Goal: Transaction & Acquisition: Purchase product/service

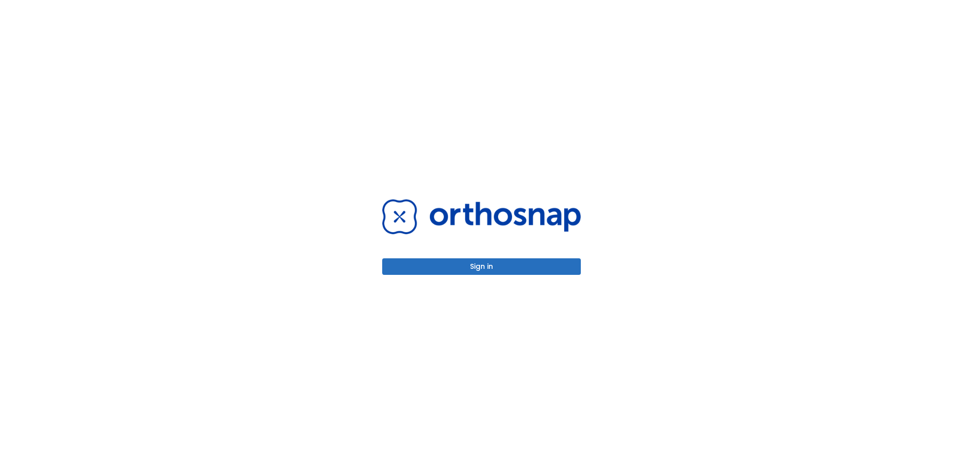
click at [531, 271] on button "Sign in" at bounding box center [481, 266] width 199 height 17
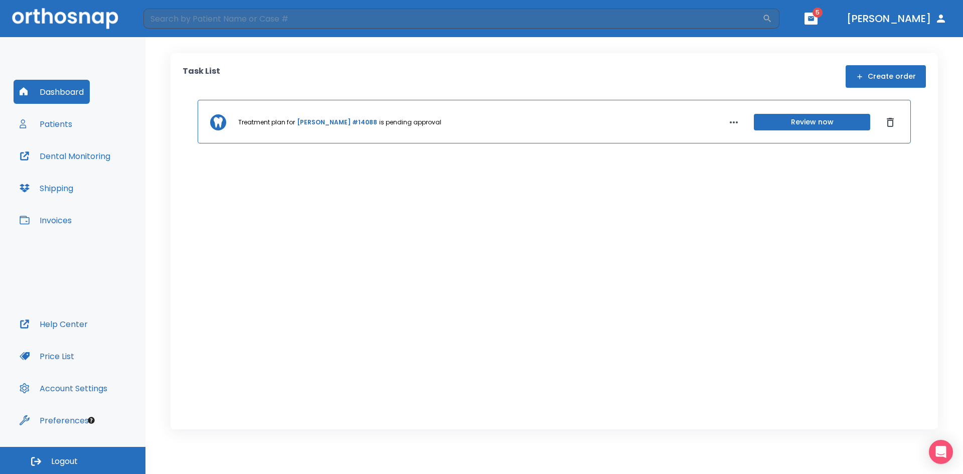
click at [808, 126] on button "Review now" at bounding box center [812, 122] width 116 height 17
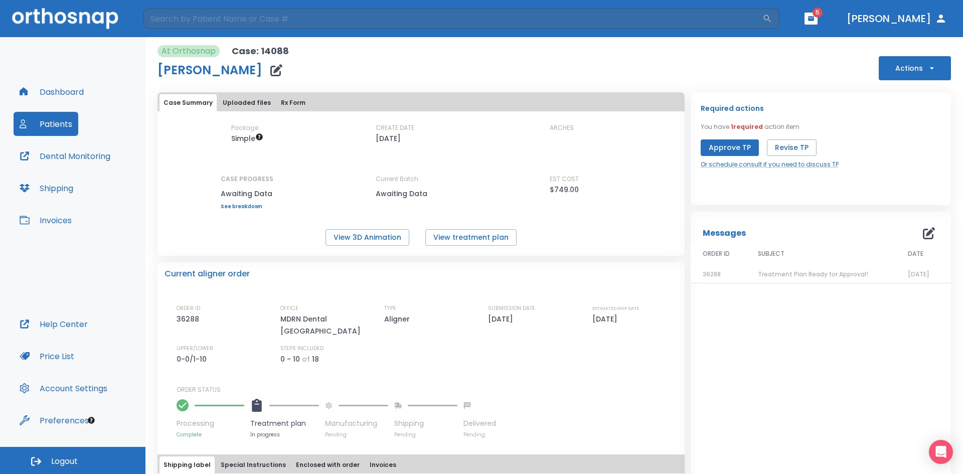
click at [53, 126] on button "Patients" at bounding box center [46, 124] width 65 height 24
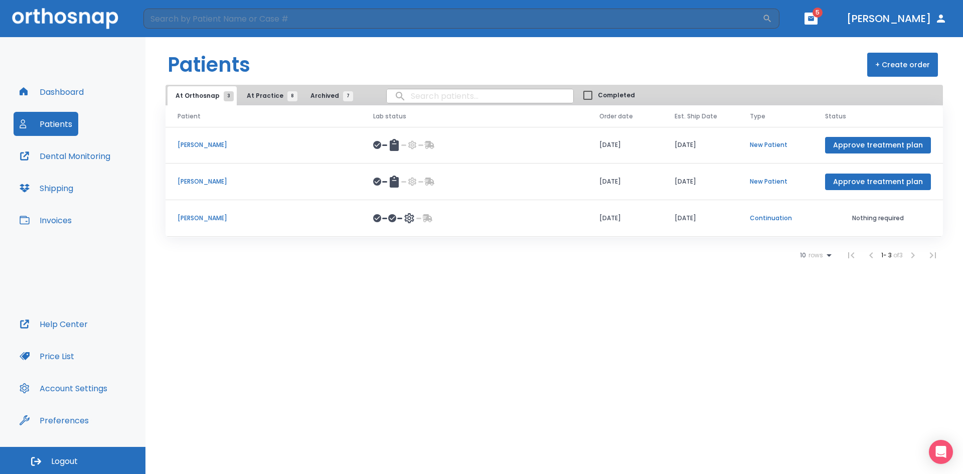
click at [297, 218] on p "[PERSON_NAME]" at bounding box center [264, 218] width 172 height 9
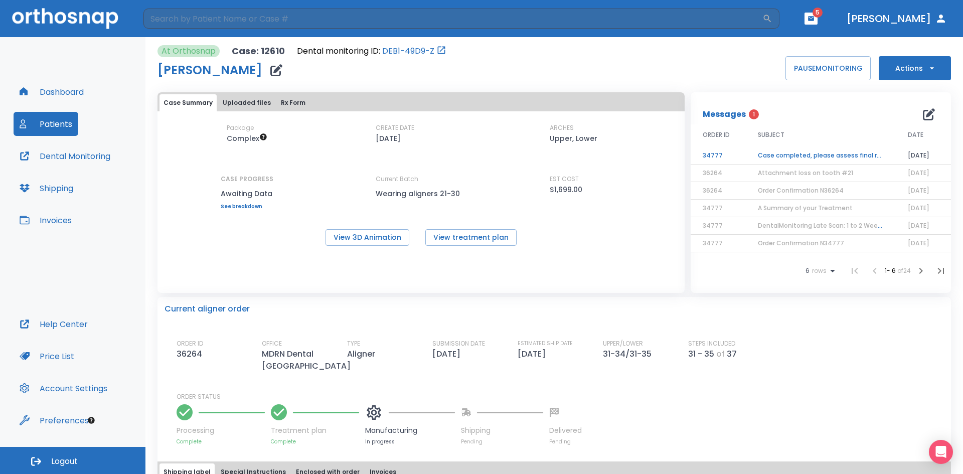
click at [821, 156] on td "Case completed, please assess final result!" at bounding box center [821, 156] width 150 height 18
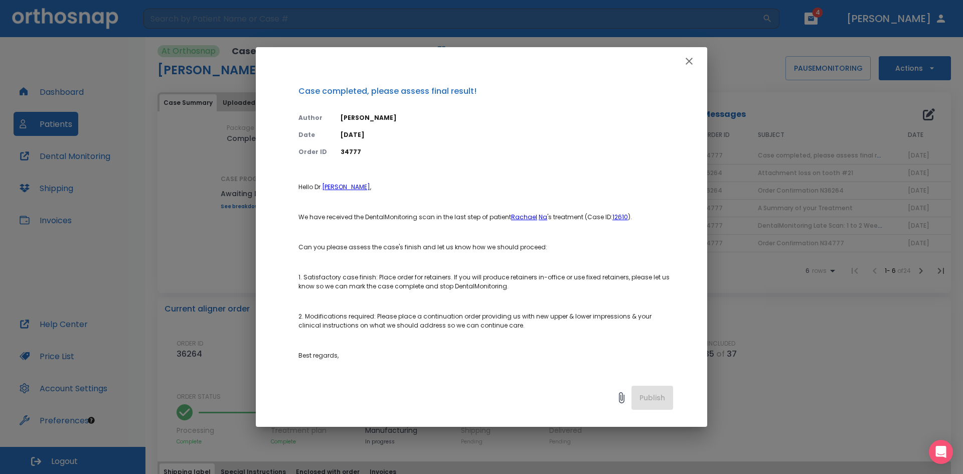
click at [690, 60] on icon "button" at bounding box center [689, 61] width 7 height 7
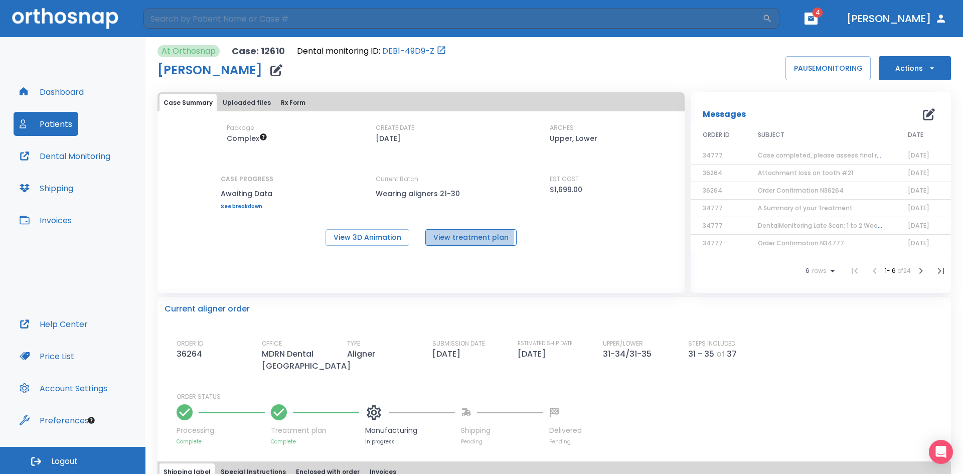
click at [445, 238] on button "View treatment plan" at bounding box center [470, 237] width 91 height 17
click at [484, 238] on button "View treatment plan" at bounding box center [470, 237] width 91 height 17
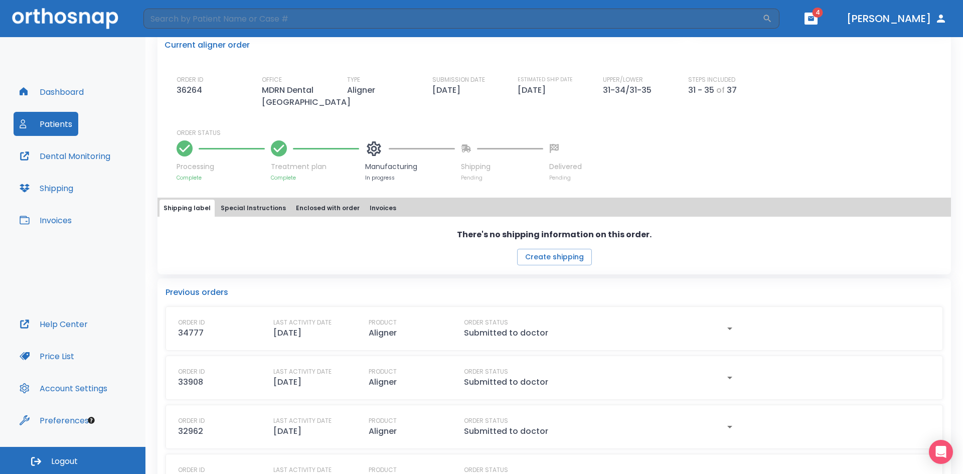
scroll to position [341, 0]
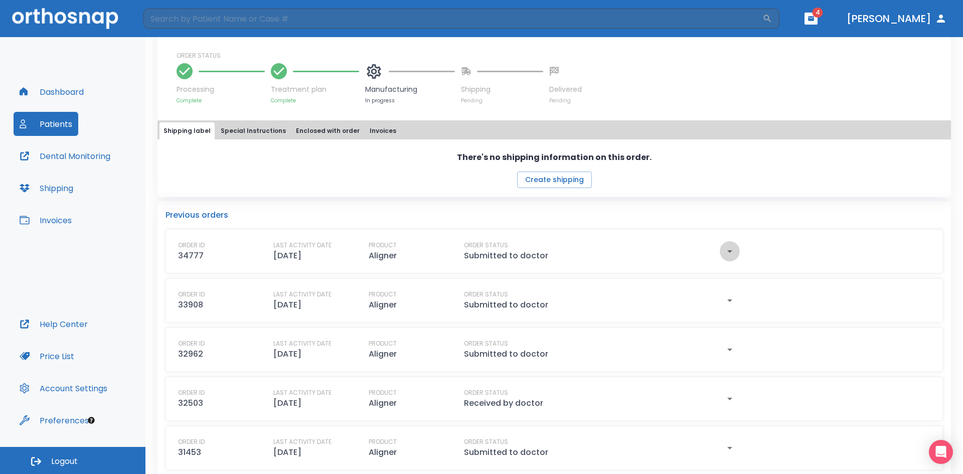
click at [728, 245] on icon "button" at bounding box center [730, 251] width 12 height 12
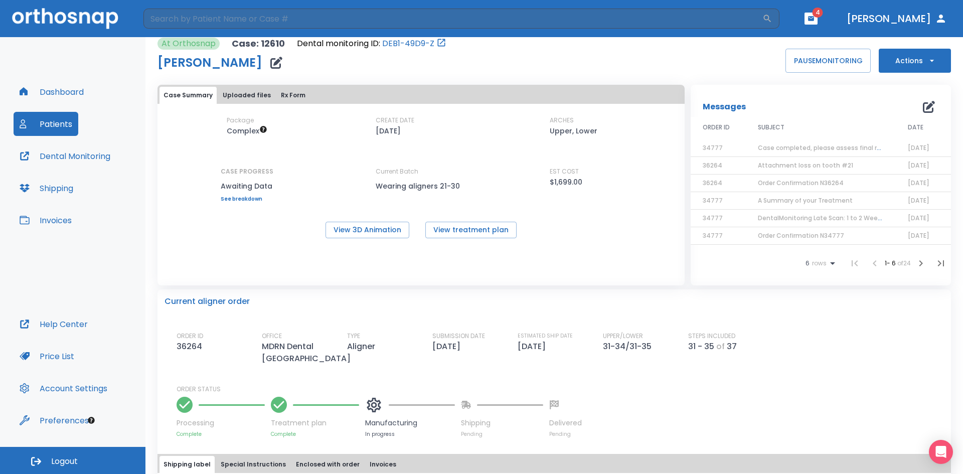
scroll to position [0, 0]
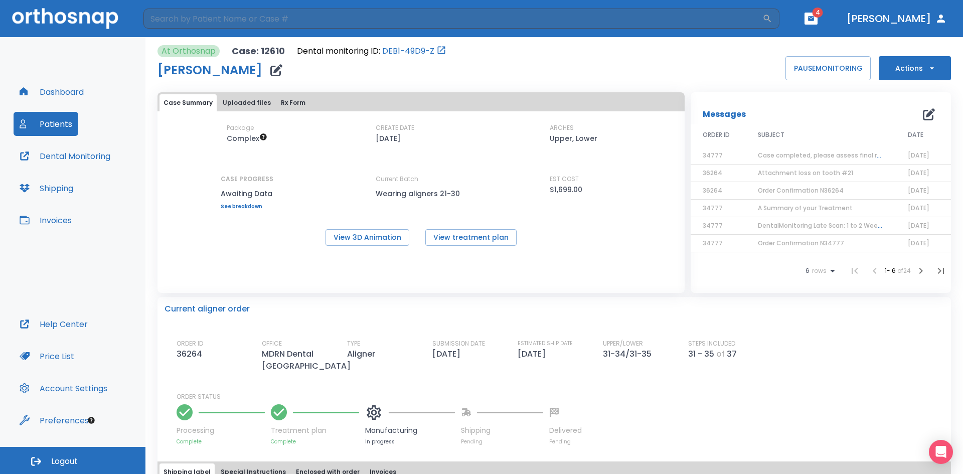
click at [838, 157] on span "Case completed, please assess final result!" at bounding box center [826, 155] width 137 height 9
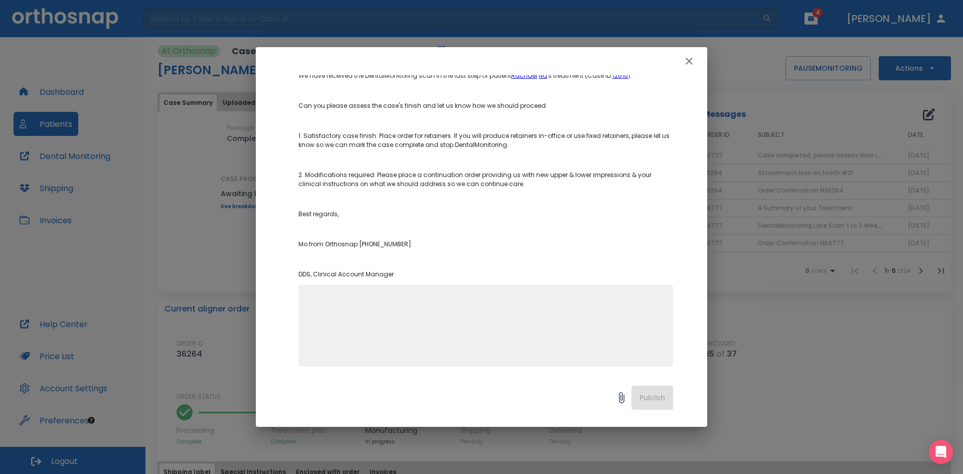
scroll to position [144, 0]
click at [424, 317] on textarea at bounding box center [486, 326] width 363 height 69
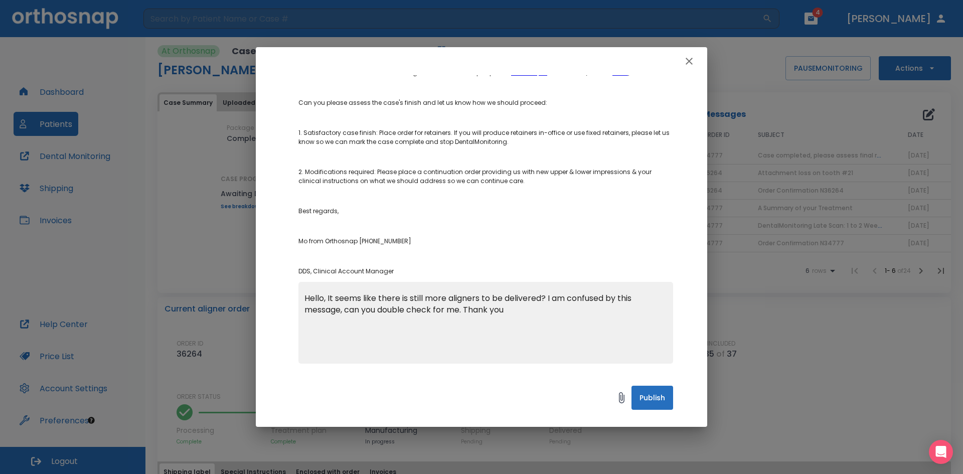
type textarea "Hello, It seems like there is still more aligners to be delivered? I am confuse…"
click at [656, 402] on button "Publish" at bounding box center [653, 398] width 42 height 24
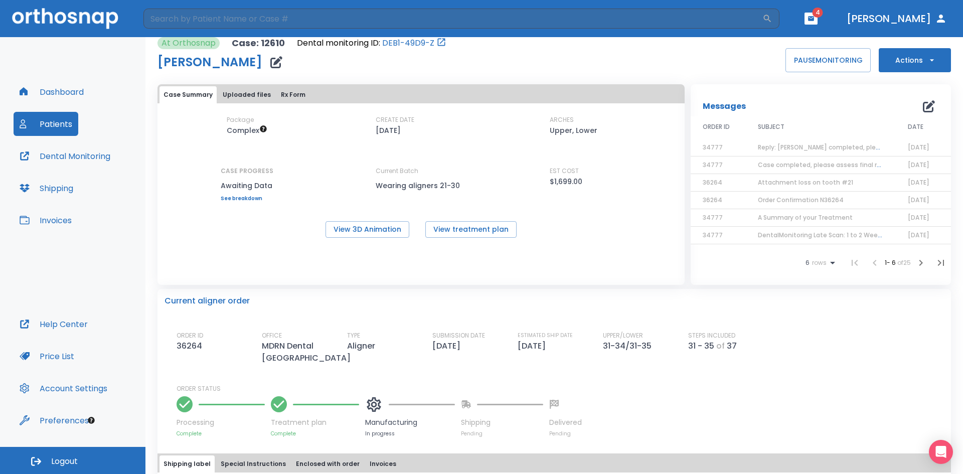
scroll to position [0, 0]
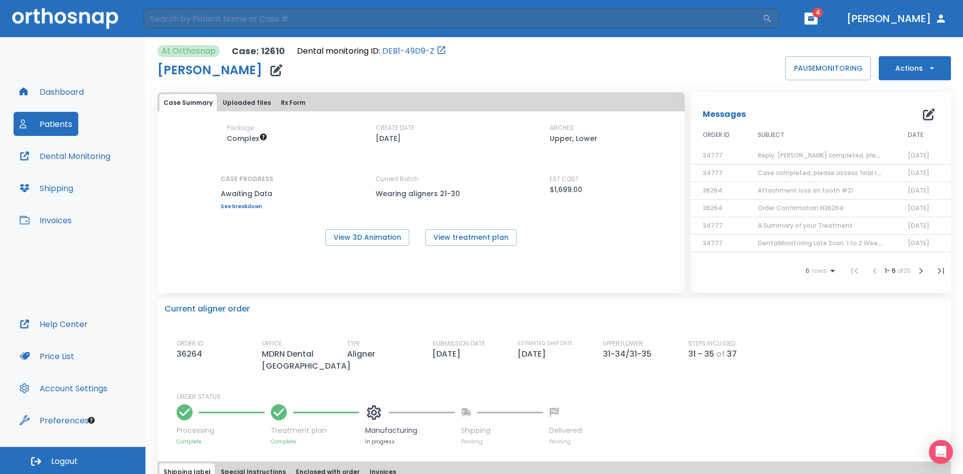
click at [832, 156] on span "Reply: Case completed, please assess final result!" at bounding box center [853, 155] width 190 height 9
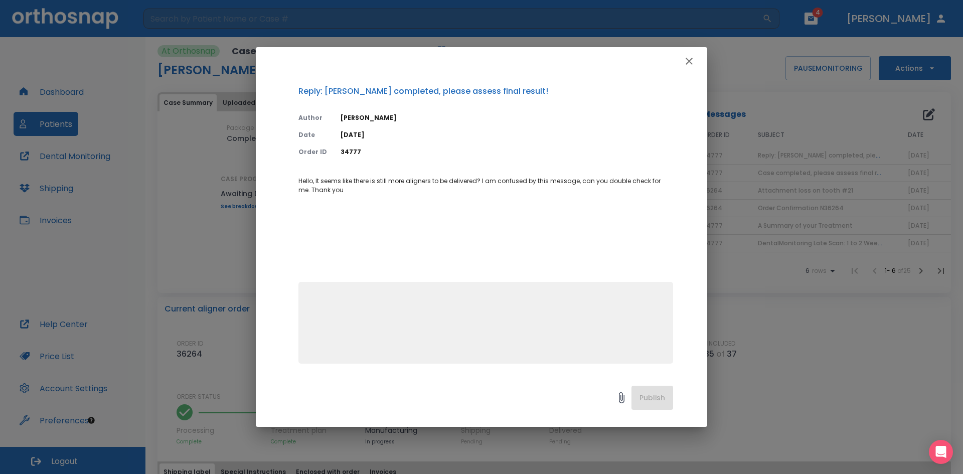
click at [692, 59] on icon "button" at bounding box center [689, 61] width 12 height 12
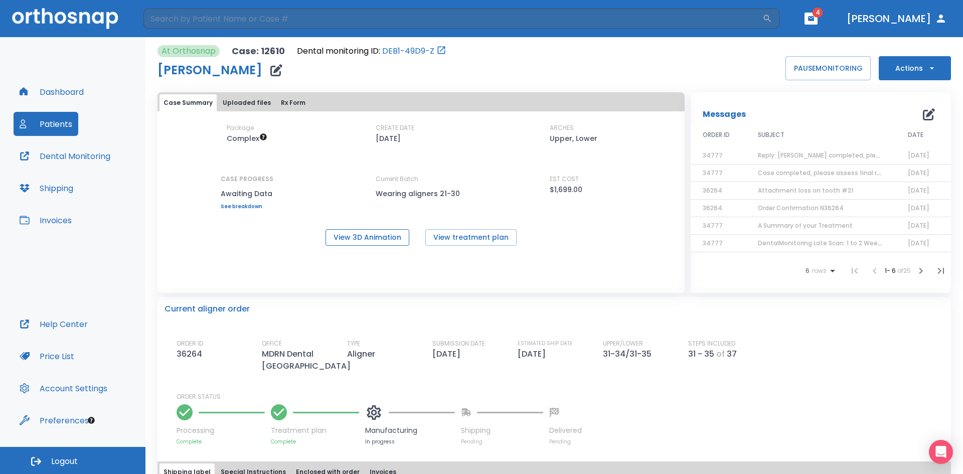
click at [396, 239] on button "View 3D Animation" at bounding box center [368, 237] width 84 height 17
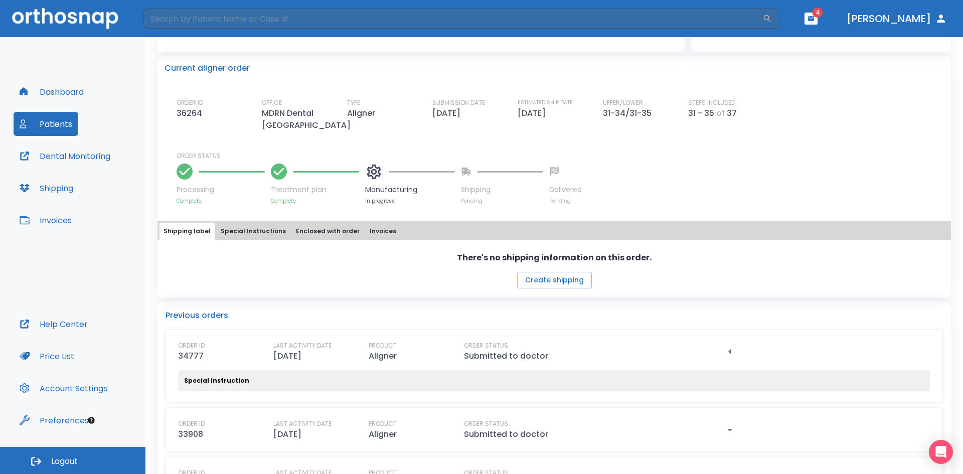
scroll to position [251, 0]
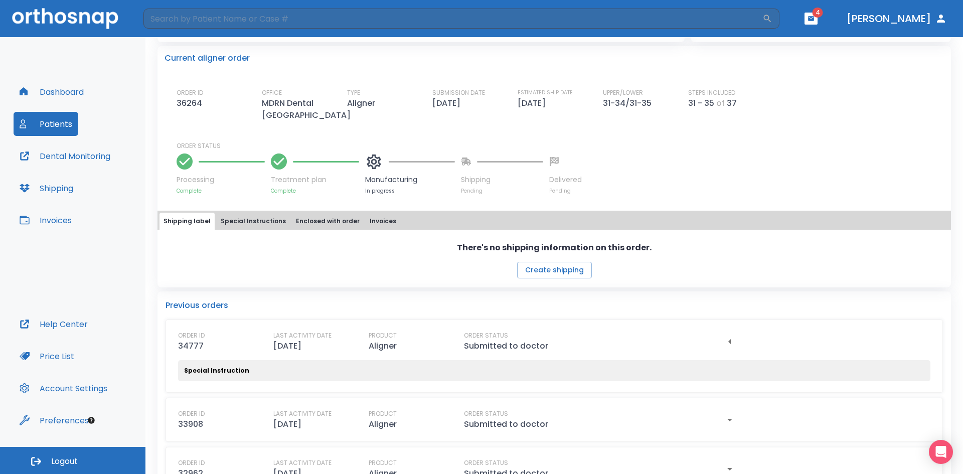
click at [815, 22] on icon "button" at bounding box center [811, 18] width 7 height 7
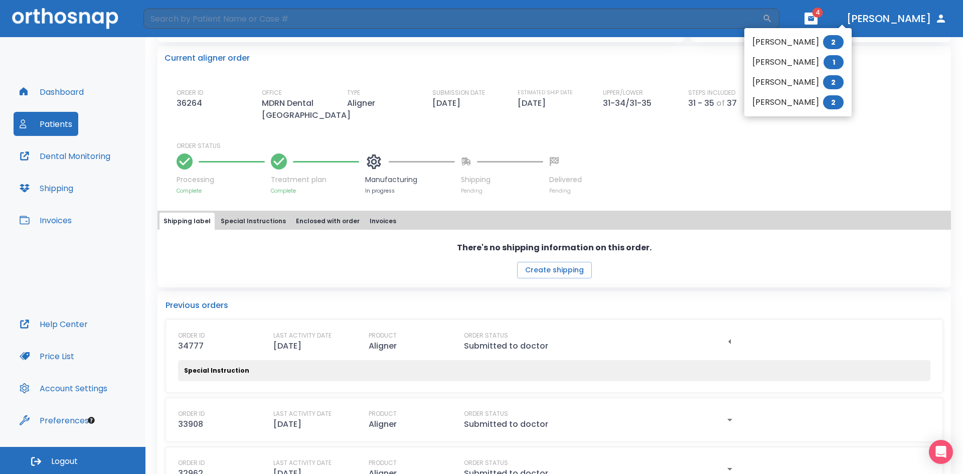
click at [838, 187] on div at bounding box center [481, 237] width 963 height 474
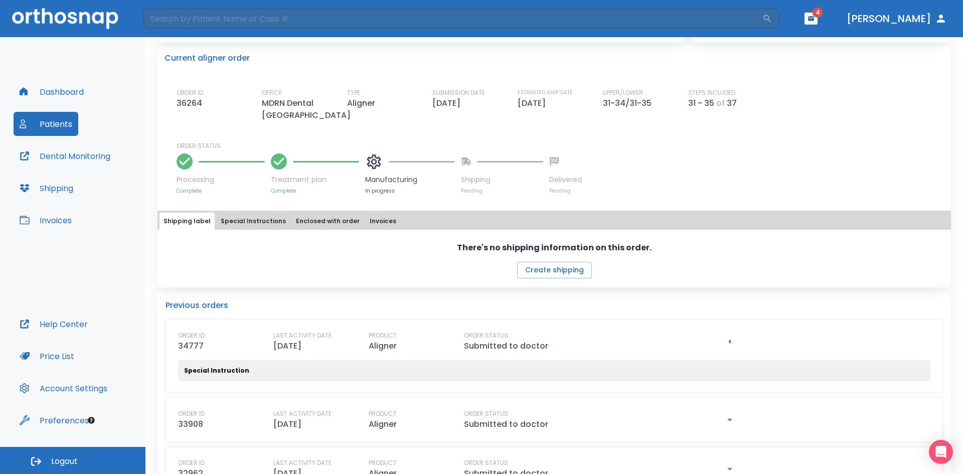
click at [61, 123] on button "Patients" at bounding box center [46, 124] width 65 height 24
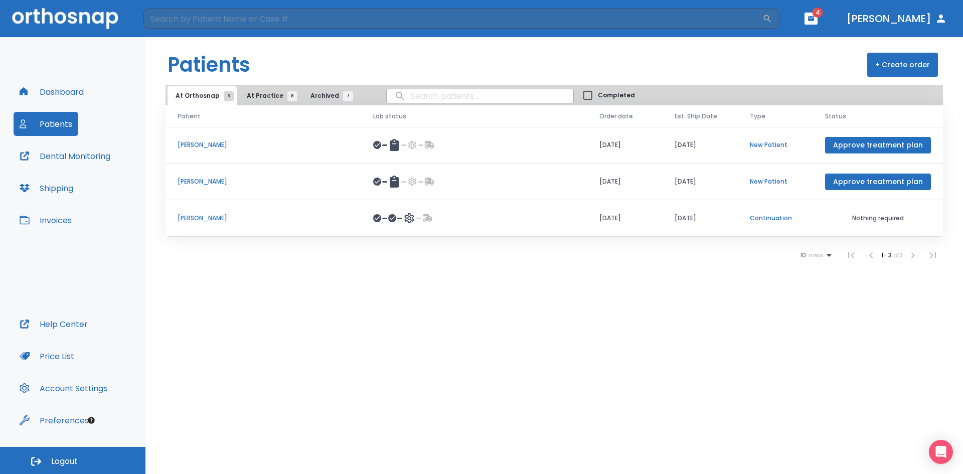
click at [265, 103] on button "At Practice 8" at bounding box center [270, 95] width 62 height 19
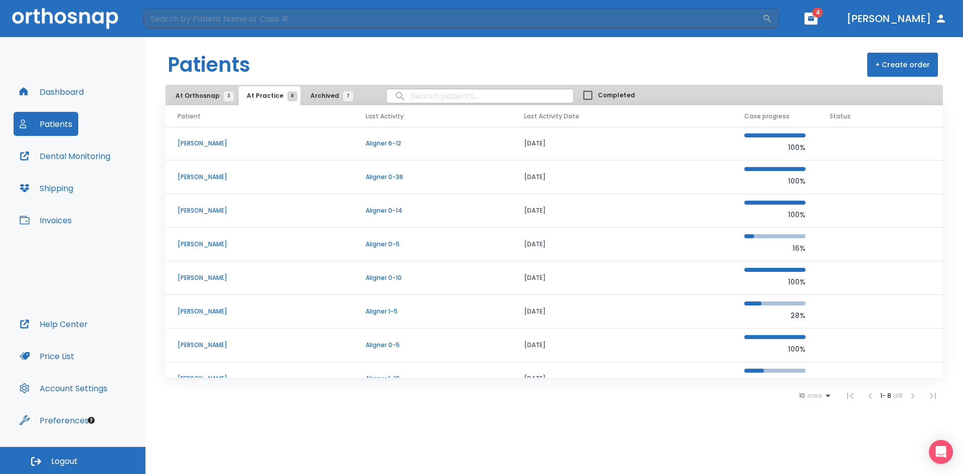
click at [225, 179] on p "[PERSON_NAME]" at bounding box center [260, 177] width 164 height 9
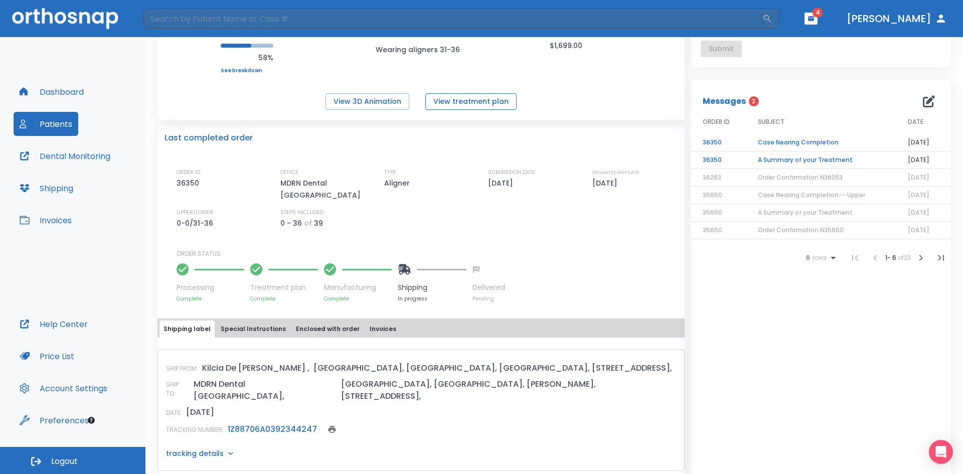
scroll to position [151, 0]
click at [482, 99] on button "View treatment plan" at bounding box center [470, 103] width 91 height 17
click at [391, 108] on button "View 3D Animation" at bounding box center [368, 103] width 84 height 17
click at [839, 161] on td "A Summary of your Treatment" at bounding box center [821, 162] width 150 height 18
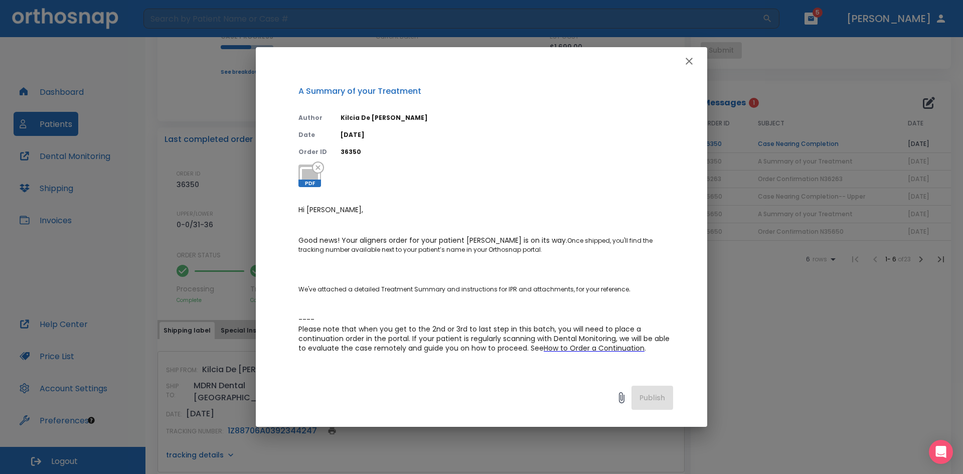
click at [692, 61] on icon "button" at bounding box center [689, 61] width 12 height 12
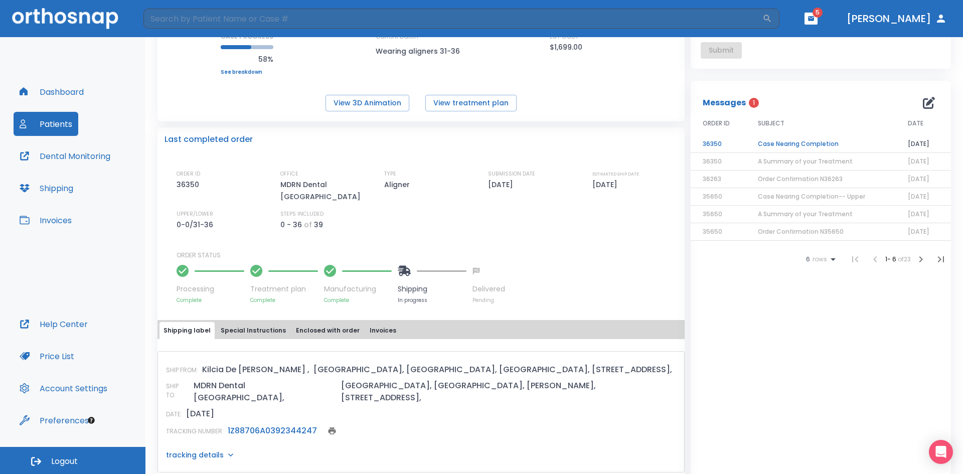
click at [811, 142] on td "Case Nearing Completion" at bounding box center [821, 144] width 150 height 18
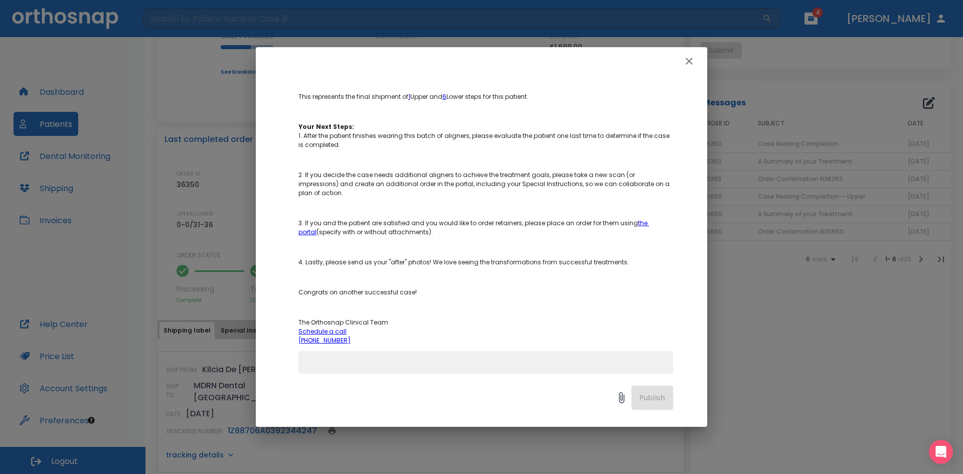
click at [693, 60] on icon "button" at bounding box center [689, 61] width 12 height 12
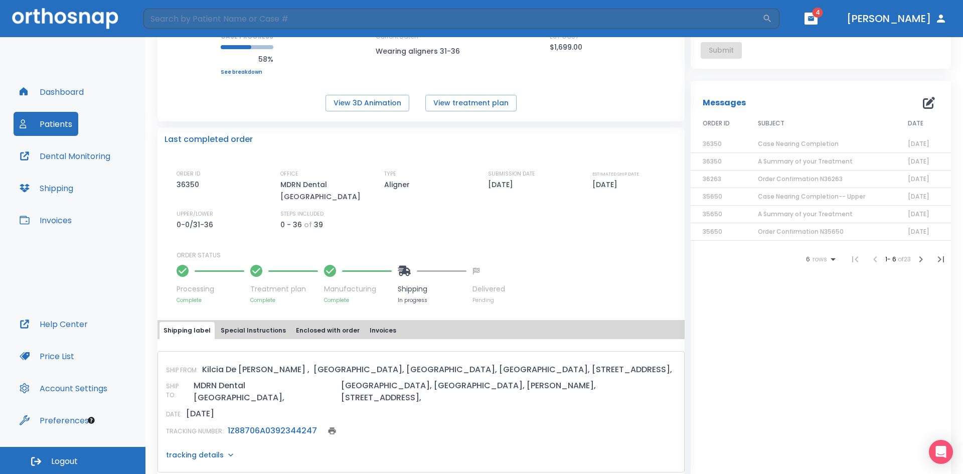
click at [199, 94] on div "Package Complex CREATE DATE 12/30/24 ARCHES CASE PROGRESS 58% Upper progress (E…" at bounding box center [421, 42] width 527 height 138
click at [31, 120] on button "Patients" at bounding box center [46, 124] width 65 height 24
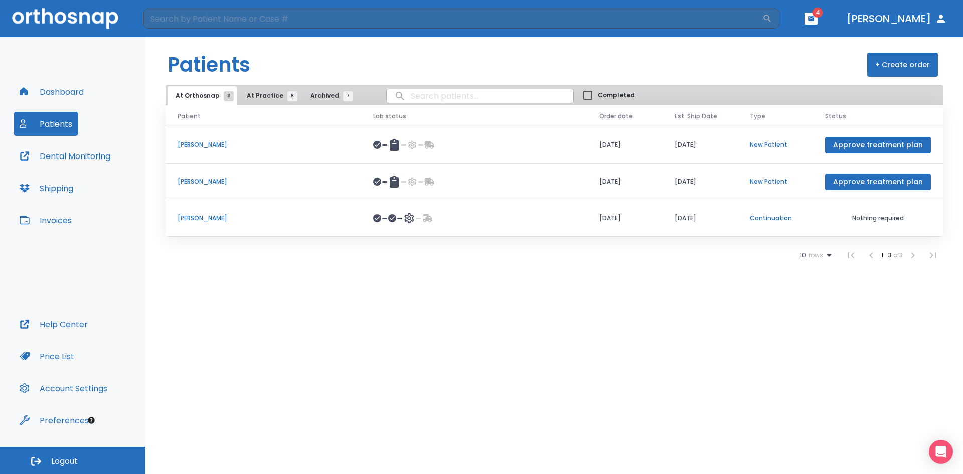
click at [263, 100] on span "At Practice 8" at bounding box center [270, 95] width 46 height 9
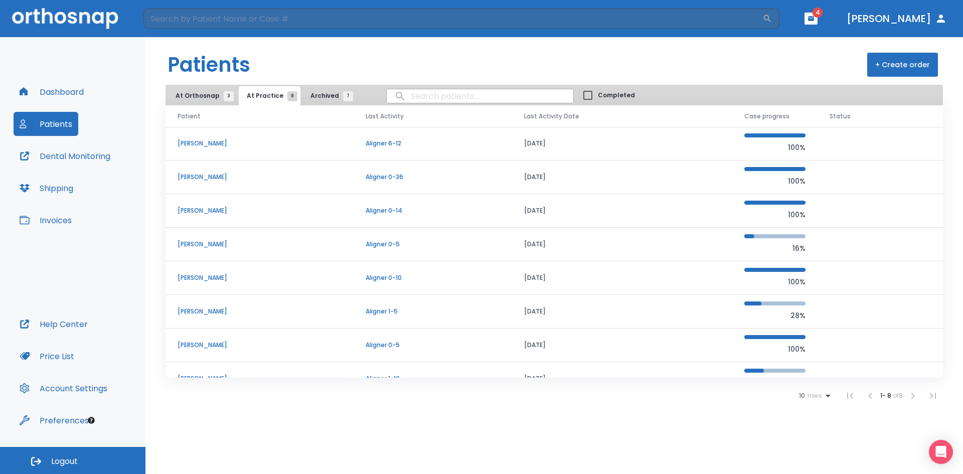
click at [622, 60] on header "Patients + Create order" at bounding box center [554, 61] width 818 height 48
click at [671, 69] on header "Patients + Create order" at bounding box center [554, 61] width 818 height 48
click at [683, 65] on header "Patients + Create order" at bounding box center [554, 61] width 818 height 48
click at [685, 69] on header "Patients + Create order" at bounding box center [554, 61] width 818 height 48
click at [694, 60] on header "Patients + Create order" at bounding box center [554, 61] width 818 height 48
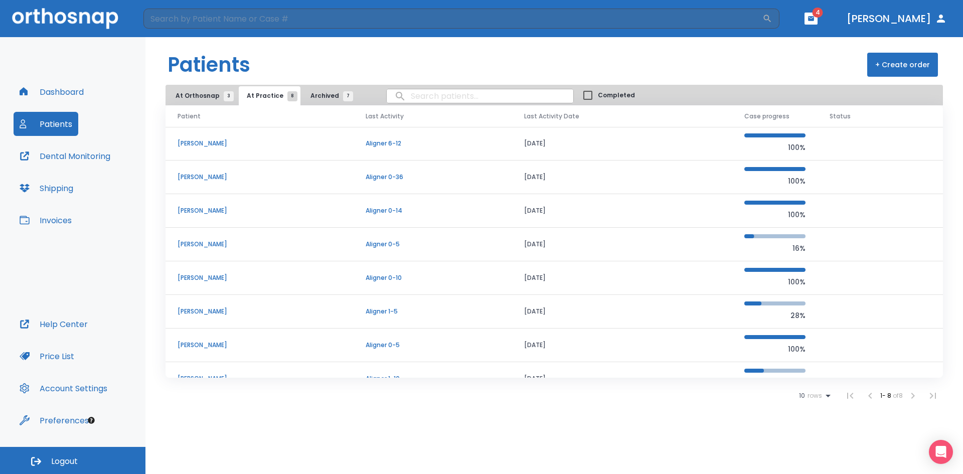
click at [567, 64] on header "Patients + Create order" at bounding box center [554, 61] width 818 height 48
click at [818, 24] on button "button" at bounding box center [811, 19] width 13 height 12
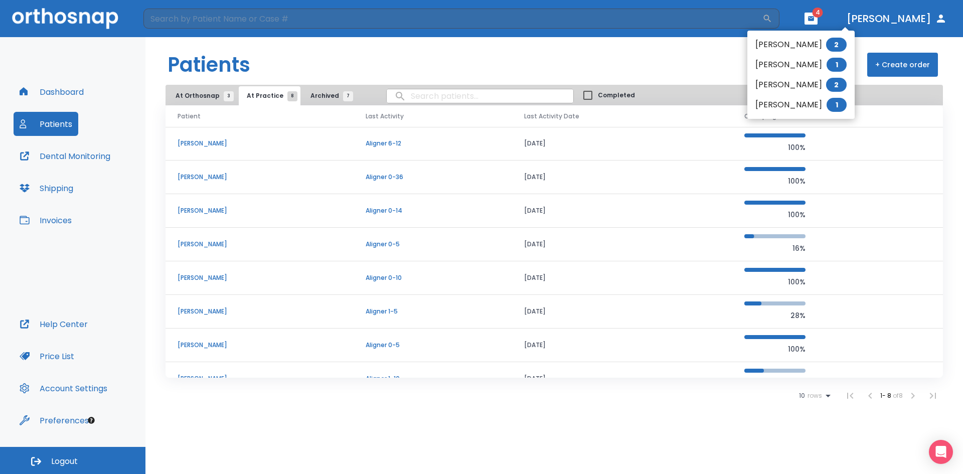
click at [629, 64] on div at bounding box center [481, 237] width 963 height 474
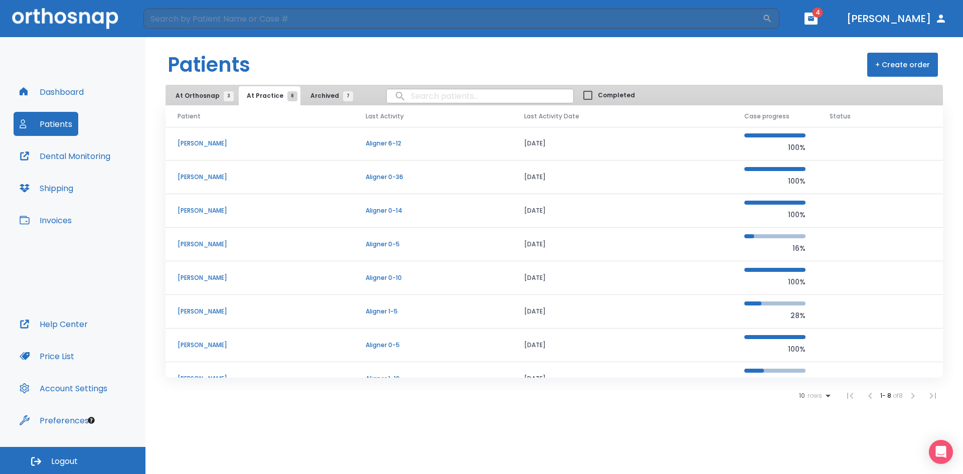
click at [208, 97] on span "At Orthosnap 3" at bounding box center [202, 95] width 53 height 9
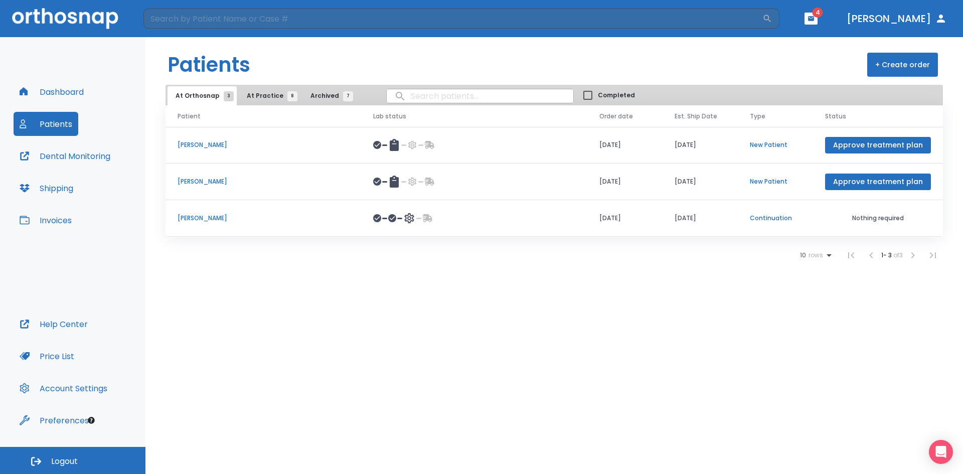
click at [208, 218] on p "[PERSON_NAME]" at bounding box center [264, 218] width 172 height 9
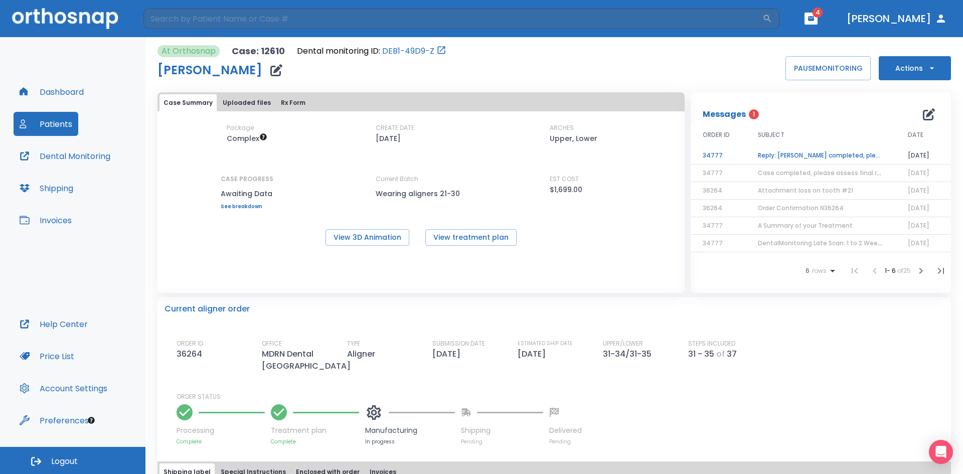
click at [829, 154] on td "Reply: Case completed, please assess final result!" at bounding box center [821, 156] width 150 height 18
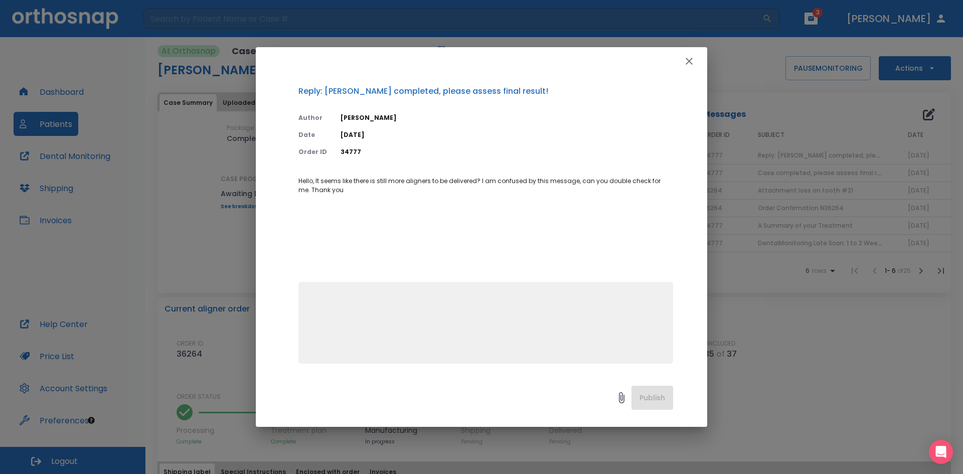
click at [690, 62] on icon "button" at bounding box center [689, 61] width 12 height 12
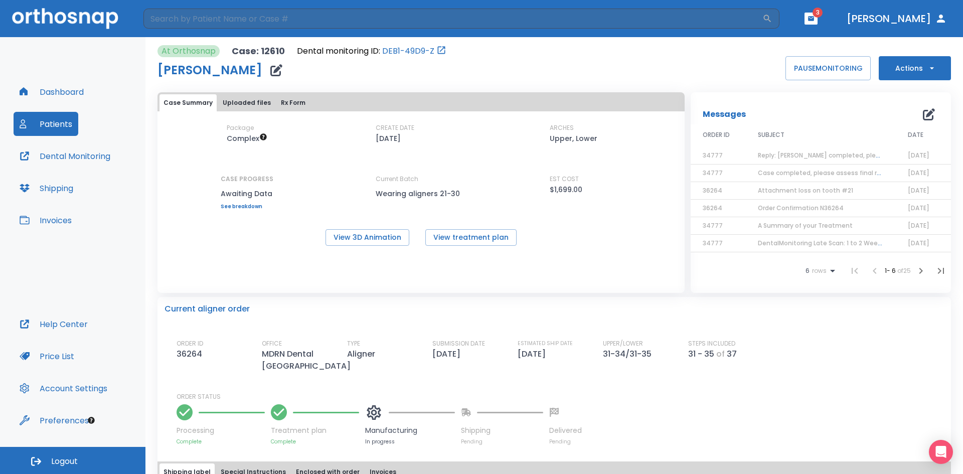
click at [818, 24] on button "button" at bounding box center [811, 19] width 13 height 12
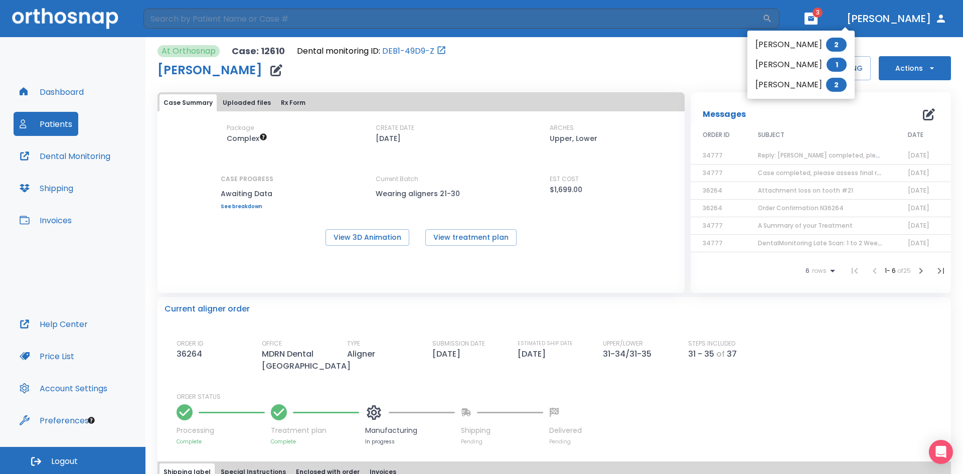
click at [795, 67] on li "Vi Nguyen 1" at bounding box center [801, 65] width 107 height 20
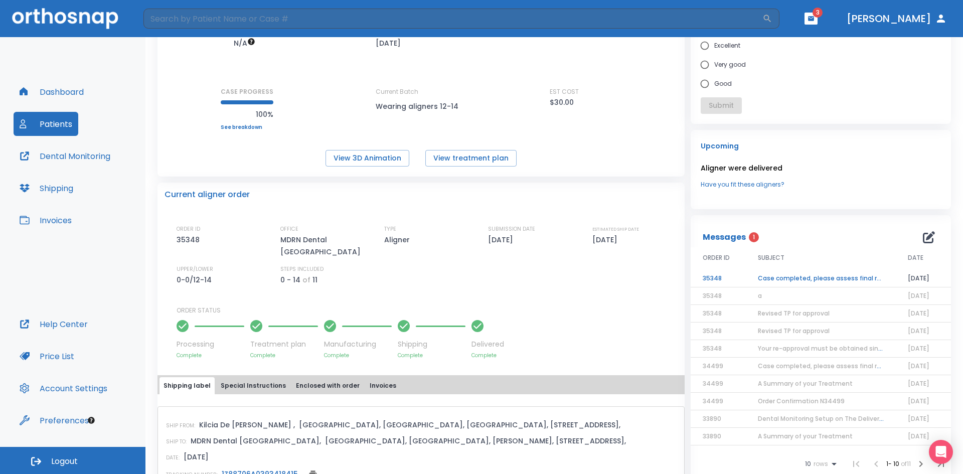
scroll to position [100, 0]
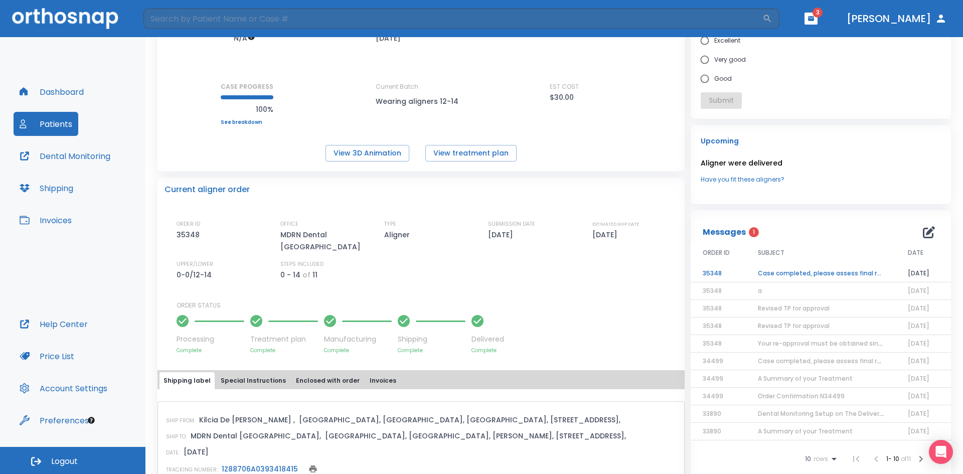
click at [767, 279] on td "Case completed, please assess final result!" at bounding box center [821, 274] width 150 height 18
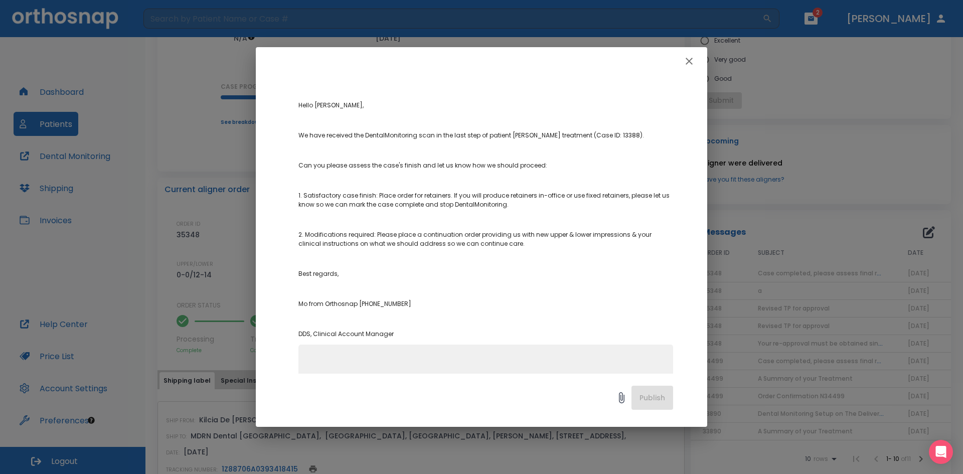
scroll to position [144, 0]
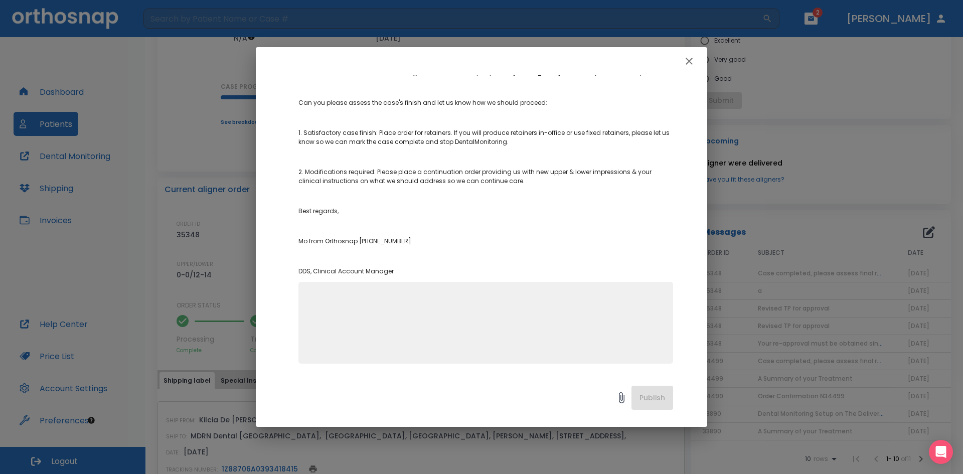
click at [692, 64] on icon "button" at bounding box center [689, 61] width 12 height 12
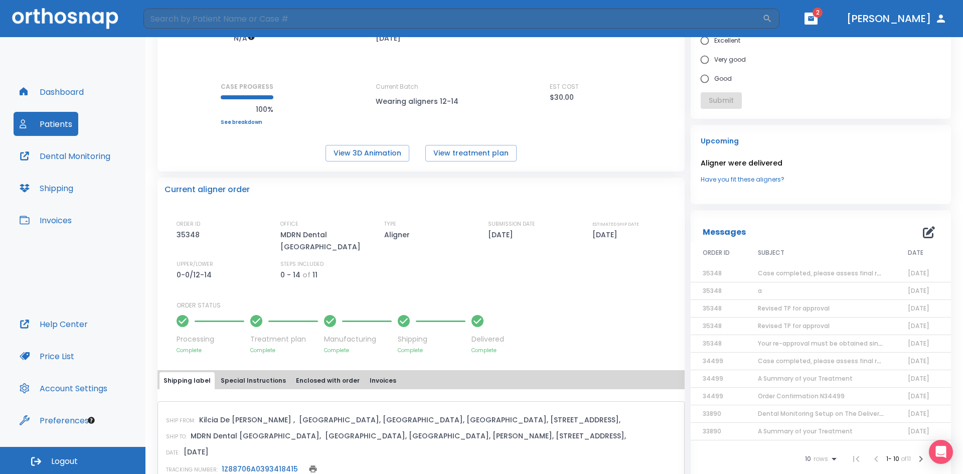
click at [818, 15] on button "button" at bounding box center [811, 19] width 13 height 12
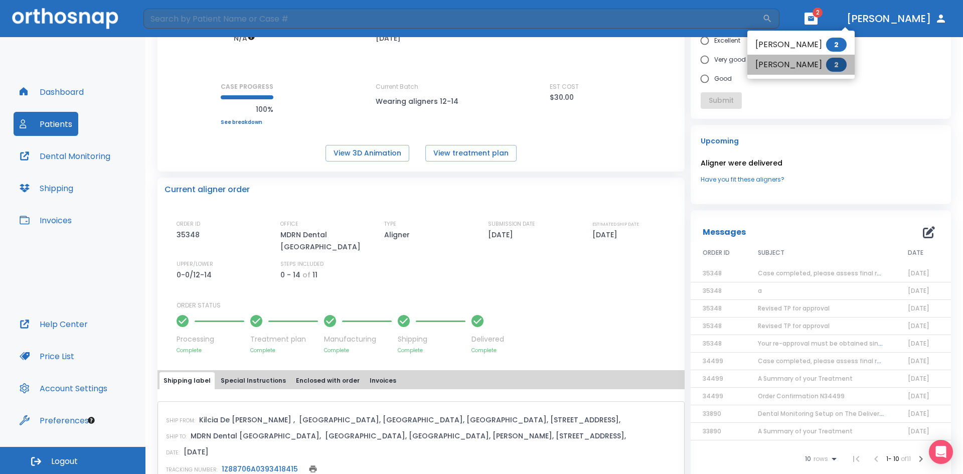
click at [808, 61] on li "Van Le 2" at bounding box center [801, 65] width 107 height 20
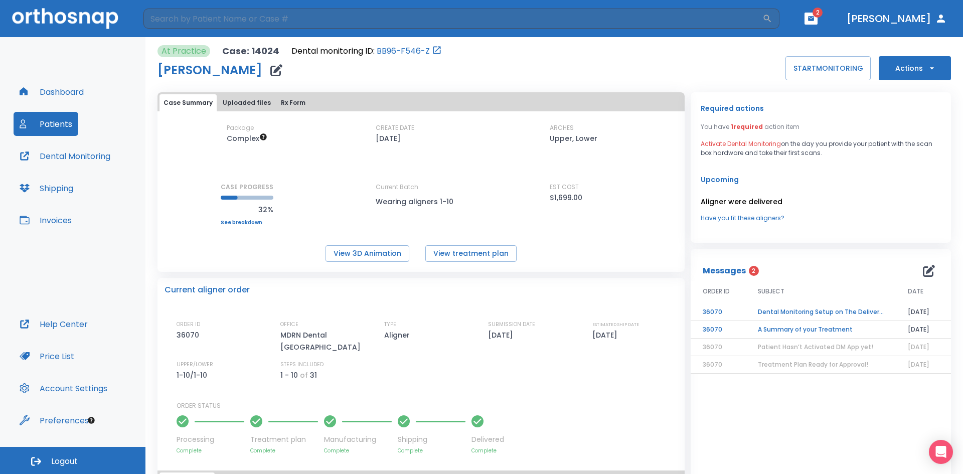
click at [818, 17] on button "button" at bounding box center [811, 19] width 13 height 12
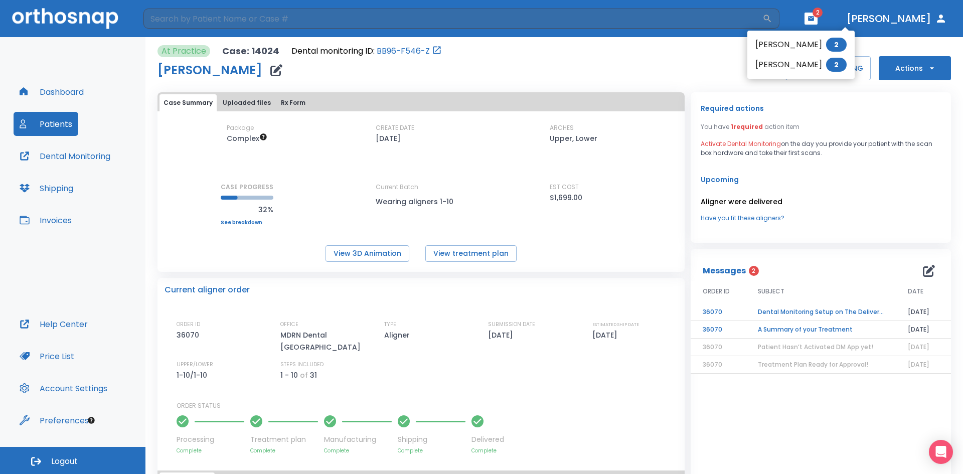
click at [516, 69] on div at bounding box center [481, 237] width 963 height 474
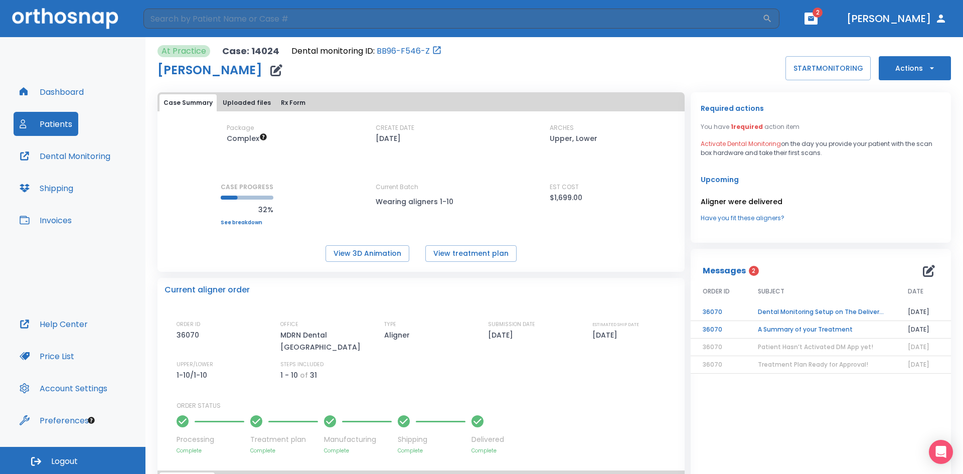
click at [792, 330] on td "A Summary of your Treatment" at bounding box center [821, 330] width 150 height 18
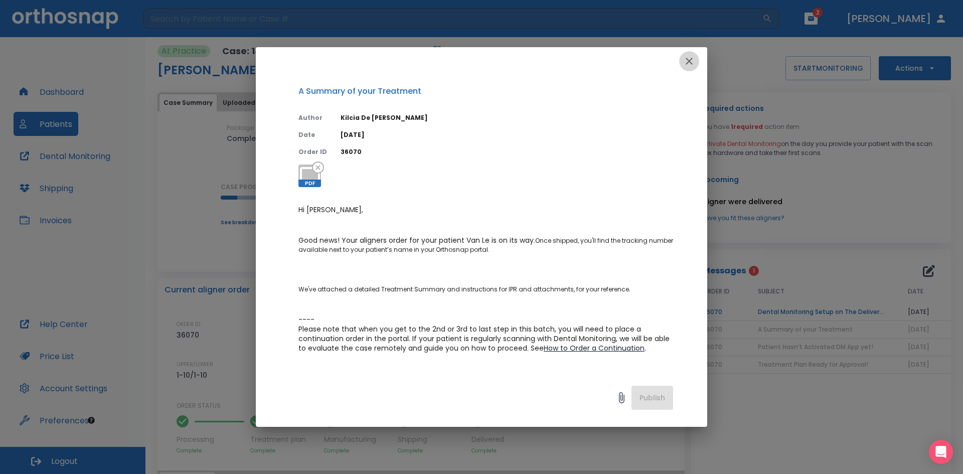
click at [692, 60] on icon "button" at bounding box center [689, 61] width 12 height 12
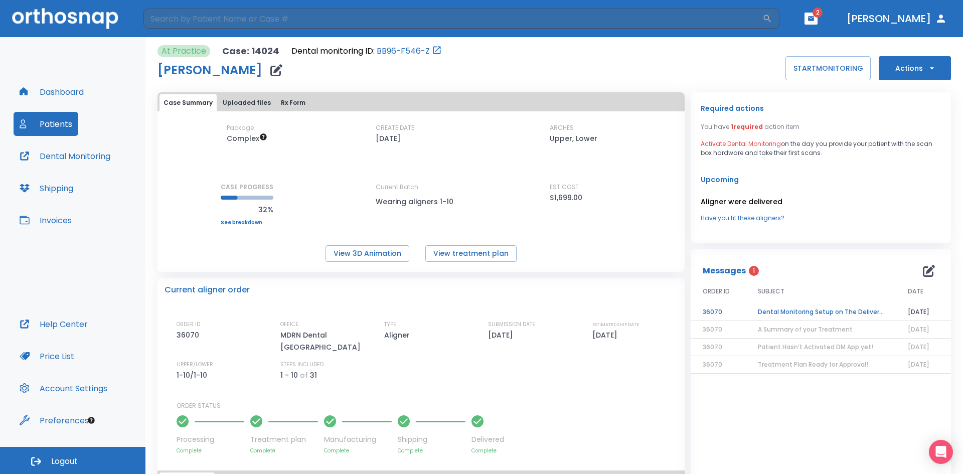
click at [779, 309] on td "Dental Monitoring Setup on The Delivery Day" at bounding box center [821, 313] width 150 height 18
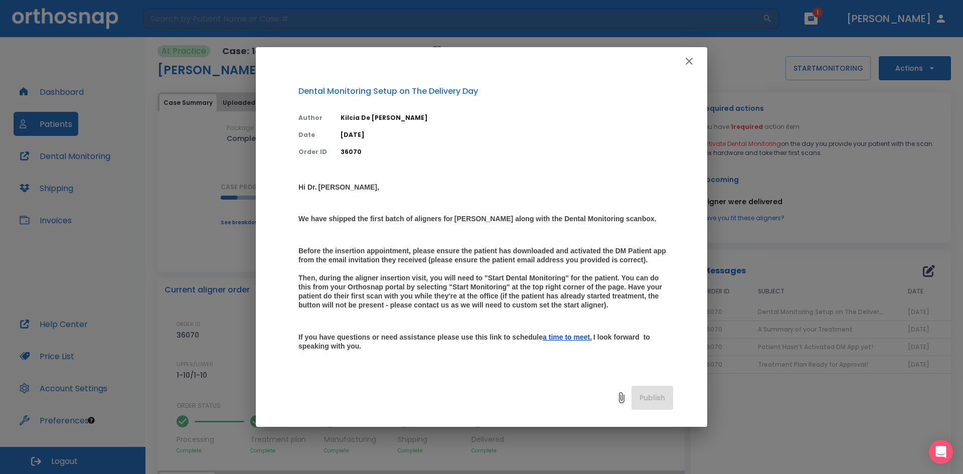
click at [688, 59] on icon "button" at bounding box center [689, 61] width 12 height 12
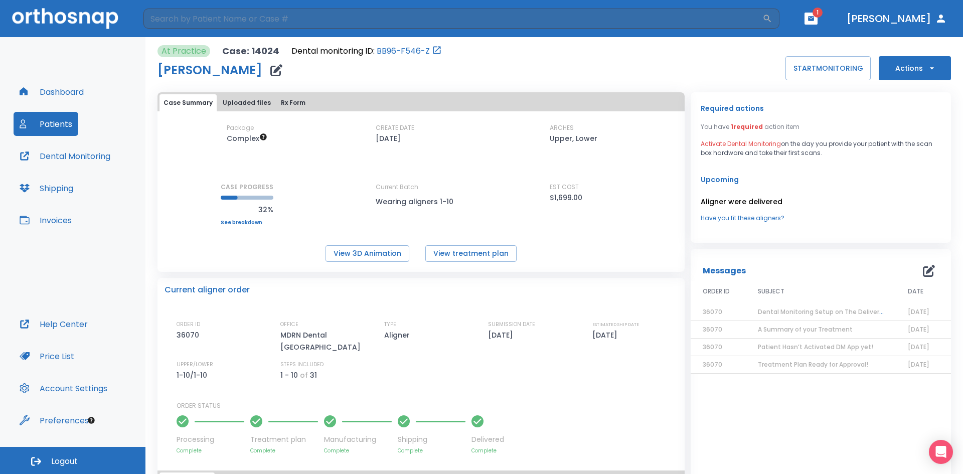
click at [690, 59] on div "At Practice Case: 14024 Dental monitoring ID: BB96-F546-Z Van Le START MONITORI…" at bounding box center [555, 62] width 794 height 35
click at [737, 83] on div "At Practice Case: 14024 Dental monitoring ID: BB96-F546-Z Van Le START MONITORI…" at bounding box center [555, 328] width 794 height 583
click at [819, 21] on header "​ 1 Dr. Nguyen" at bounding box center [481, 18] width 963 height 37
click at [831, 40] on div "At Practice Case: 14024 Dental monitoring ID: BB96-F546-Z Van Le START MONITORI…" at bounding box center [555, 328] width 794 height 583
click at [841, 35] on header "​ 1 Dr. Nguyen" at bounding box center [481, 18] width 963 height 37
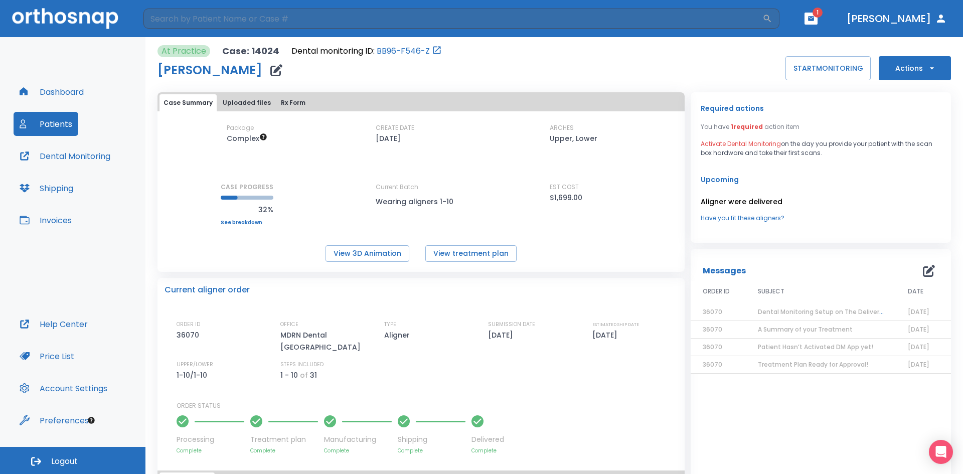
click at [841, 37] on header "​ 1 Dr. Nguyen" at bounding box center [481, 18] width 963 height 37
click at [758, 45] on div "At Practice Case: 14024 Dental monitoring ID: BB96-F546-Z Van Le START MONITORI…" at bounding box center [555, 62] width 794 height 35
click at [339, 205] on div "Package Complex CREATE DATE 08/06/25 ARCHES Upper, Lower CASE PROGRESS 32% Uppe…" at bounding box center [421, 174] width 527 height 102
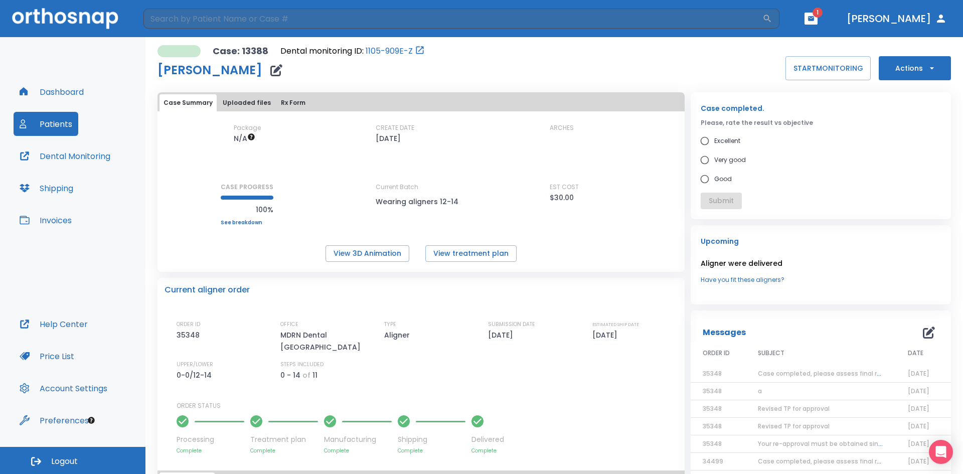
scroll to position [301, 0]
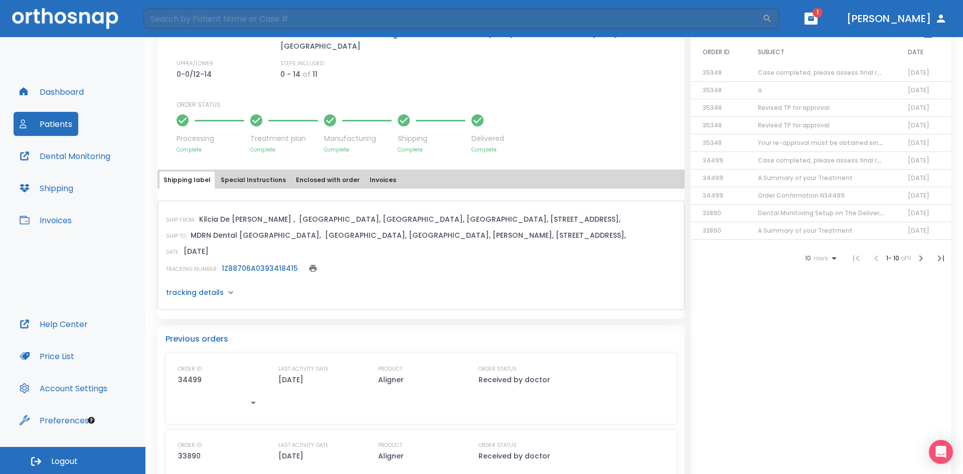
click at [818, 14] on button "button" at bounding box center [811, 19] width 13 height 12
click at [810, 53] on li "Matt Dickerson 2" at bounding box center [801, 45] width 107 height 20
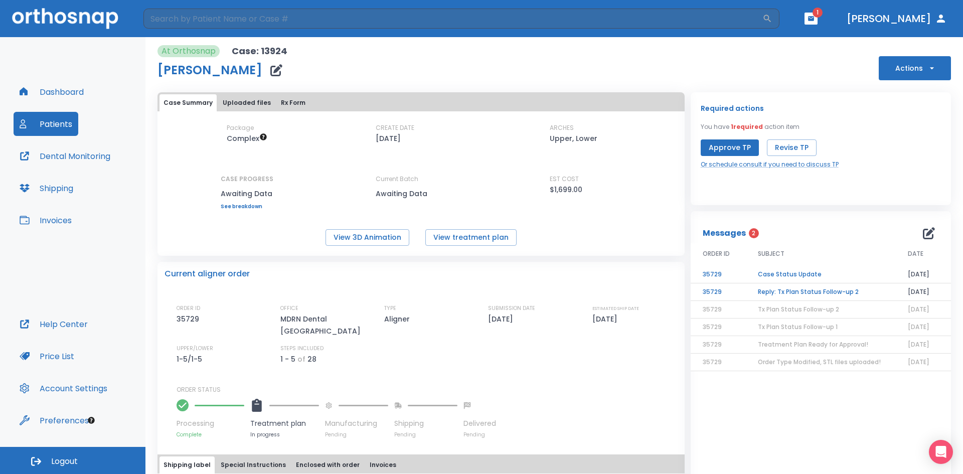
click at [775, 295] on td "Reply: Tx Plan Status Follow-up 2" at bounding box center [821, 292] width 150 height 18
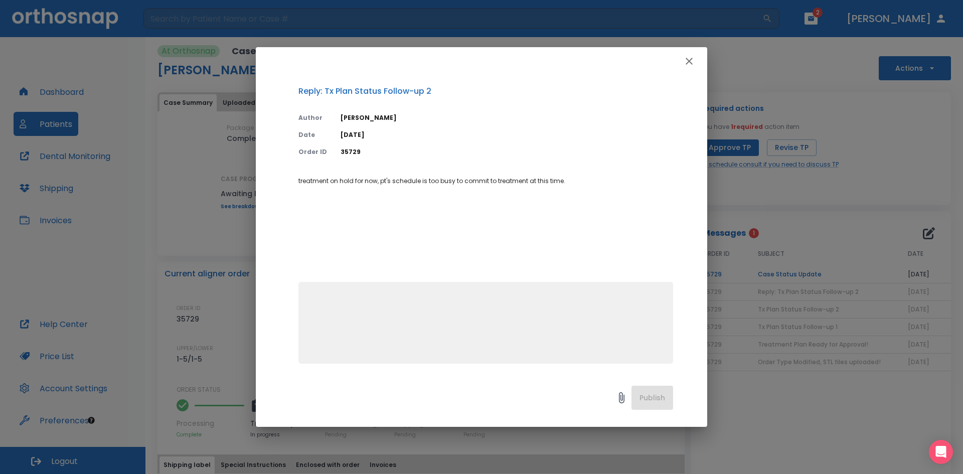
click at [692, 63] on icon "button" at bounding box center [689, 61] width 12 height 12
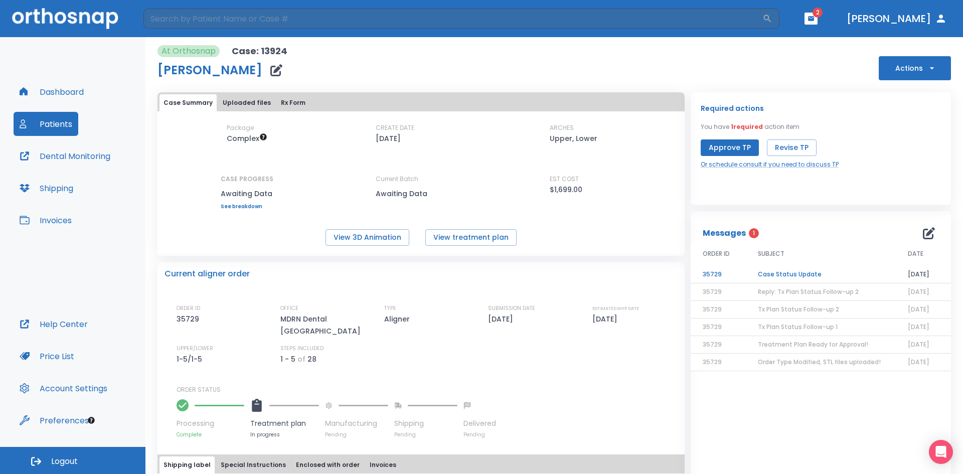
click at [798, 275] on td "Case Status Update" at bounding box center [821, 275] width 150 height 18
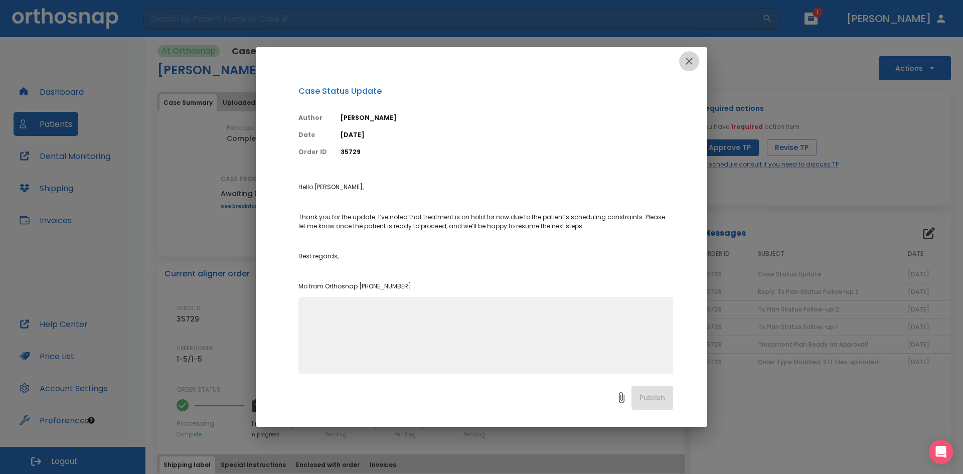
click at [686, 60] on icon "button" at bounding box center [689, 61] width 12 height 12
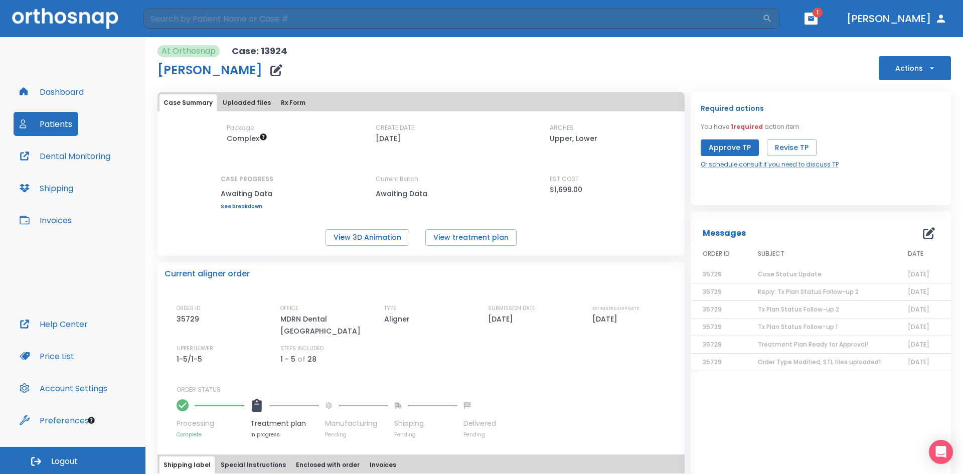
click at [818, 15] on button "button" at bounding box center [811, 19] width 13 height 12
click at [819, 55] on ul "Rachael Na 1" at bounding box center [814, 45] width 107 height 28
click at [806, 43] on li "Rachael Na 1" at bounding box center [814, 45] width 107 height 20
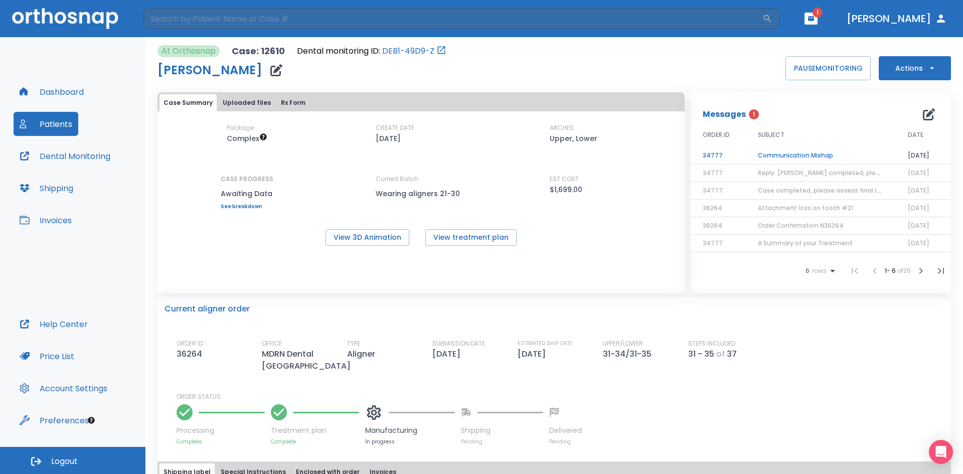
click at [798, 151] on td "Communication Mishap" at bounding box center [821, 156] width 150 height 18
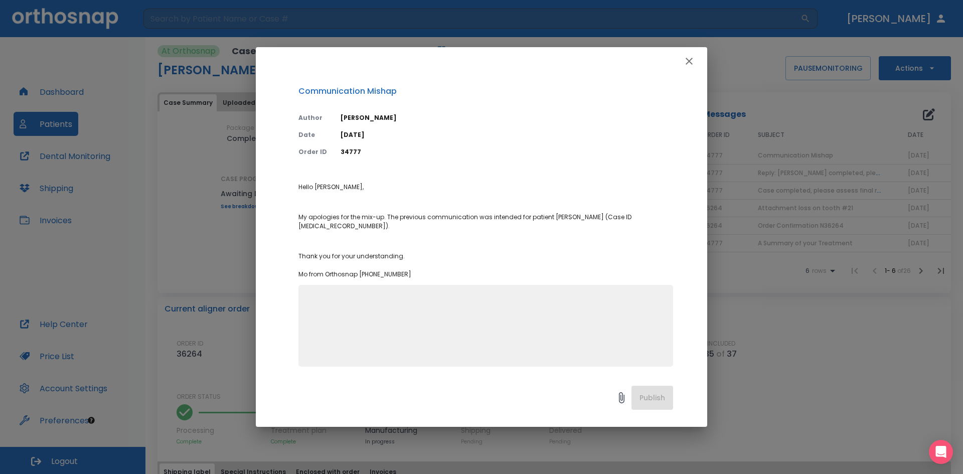
click at [688, 62] on icon "button" at bounding box center [689, 61] width 7 height 7
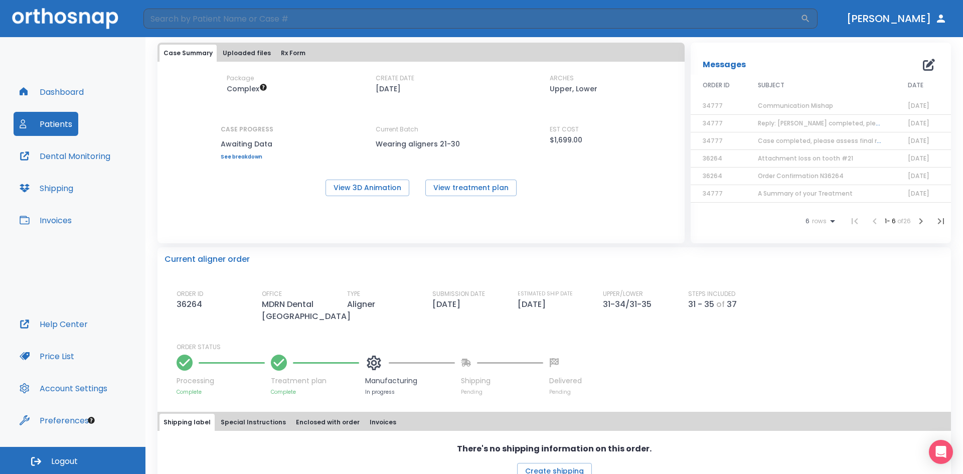
scroll to position [151, 0]
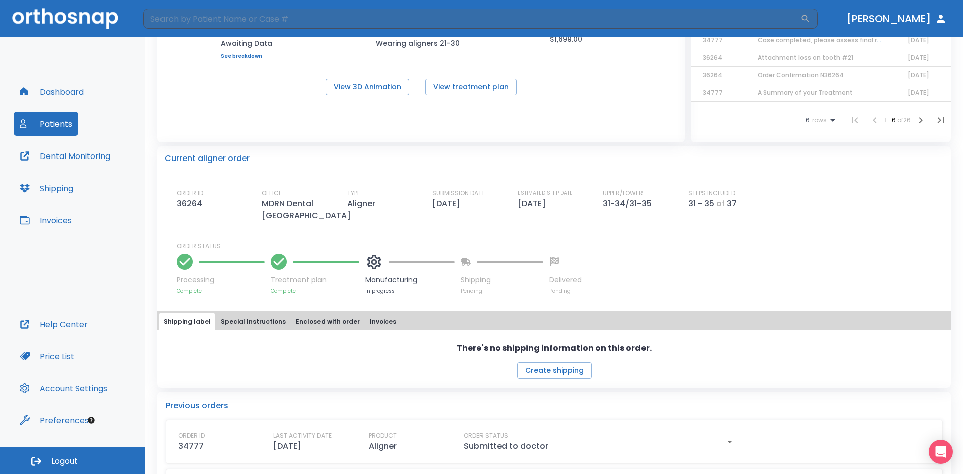
click at [41, 119] on button "Patients" at bounding box center [46, 124] width 65 height 24
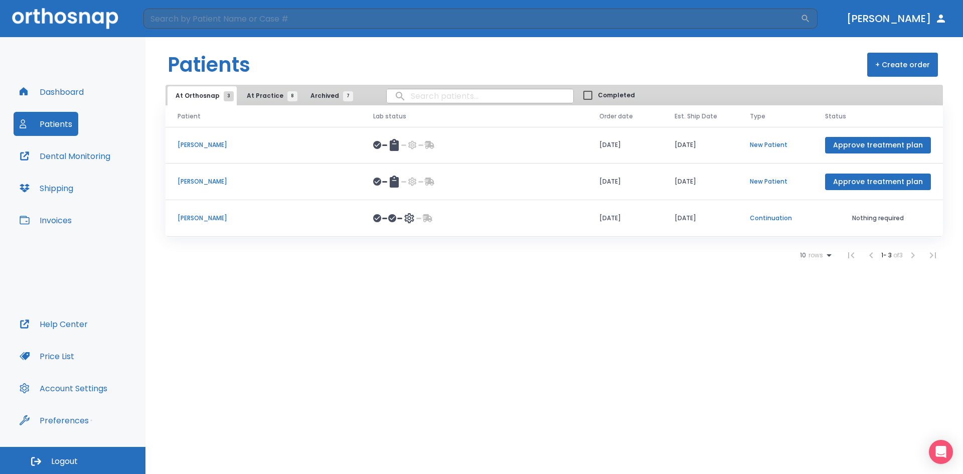
click at [265, 90] on button "At Practice 8" at bounding box center [270, 95] width 62 height 19
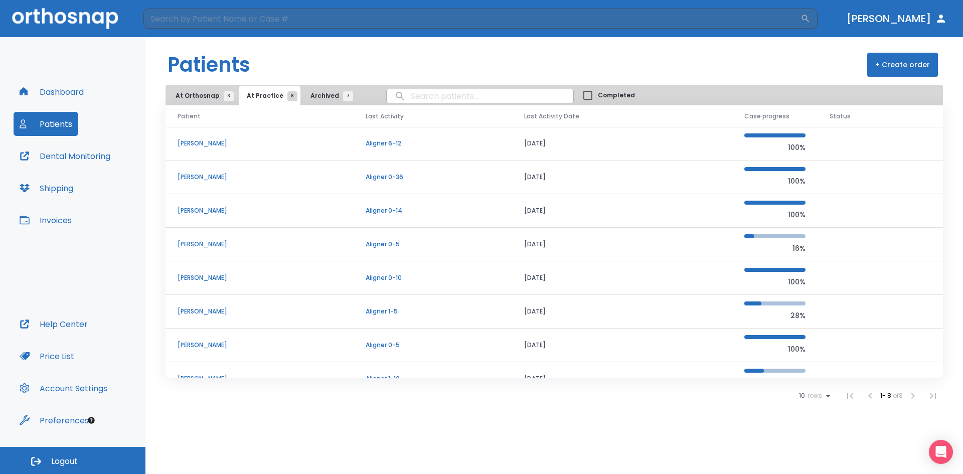
click at [291, 176] on p "[PERSON_NAME]" at bounding box center [260, 177] width 164 height 9
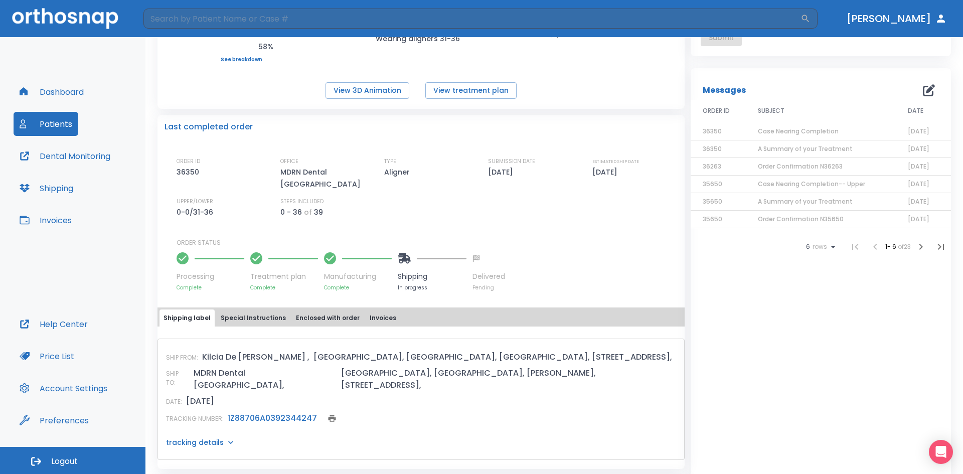
scroll to position [151, 0]
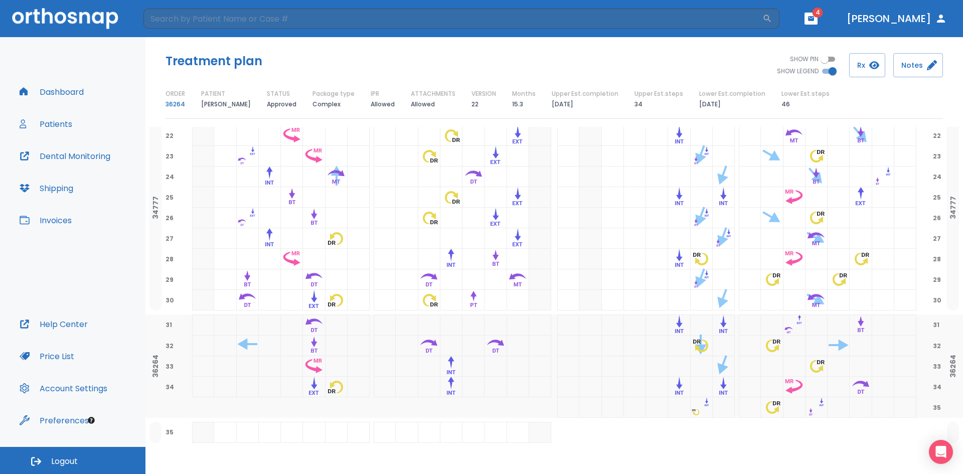
scroll to position [575, 0]
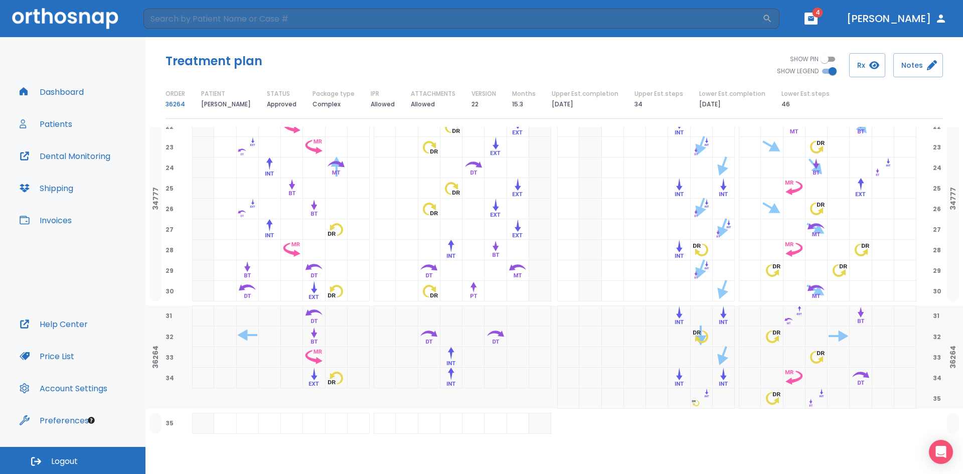
click at [170, 377] on span "34" at bounding box center [170, 377] width 13 height 9
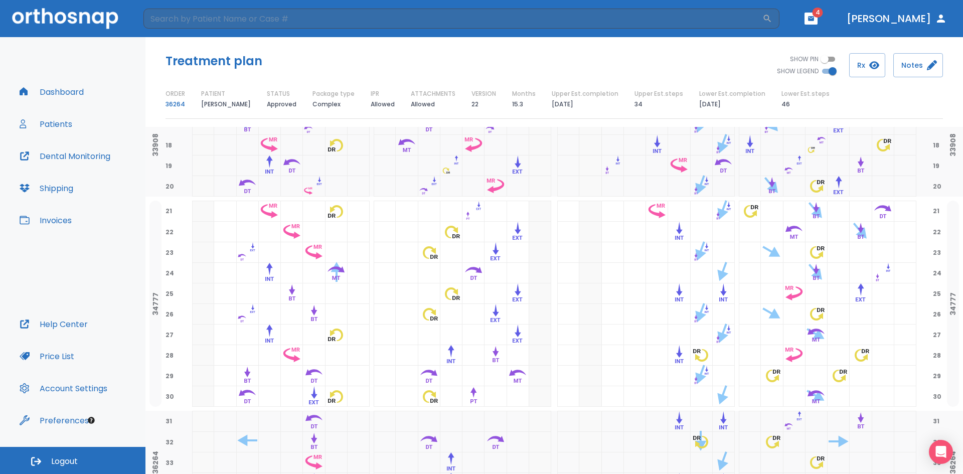
scroll to position [475, 0]
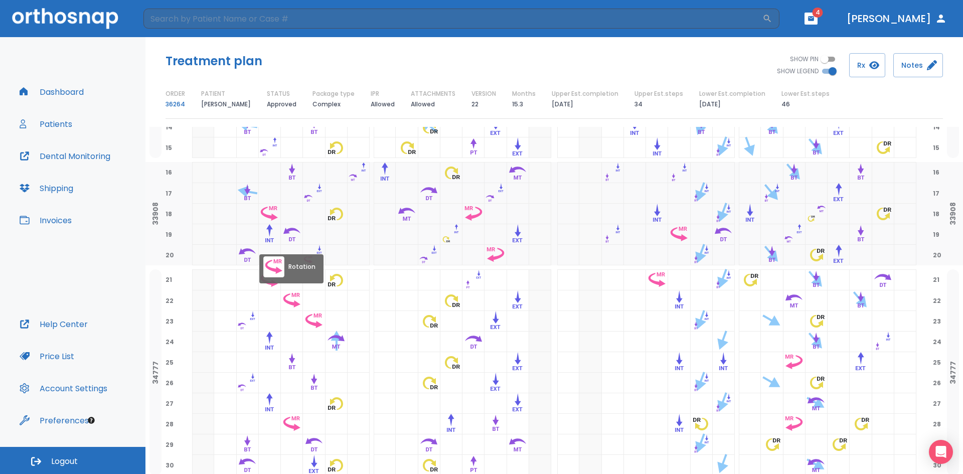
scroll to position [575, 0]
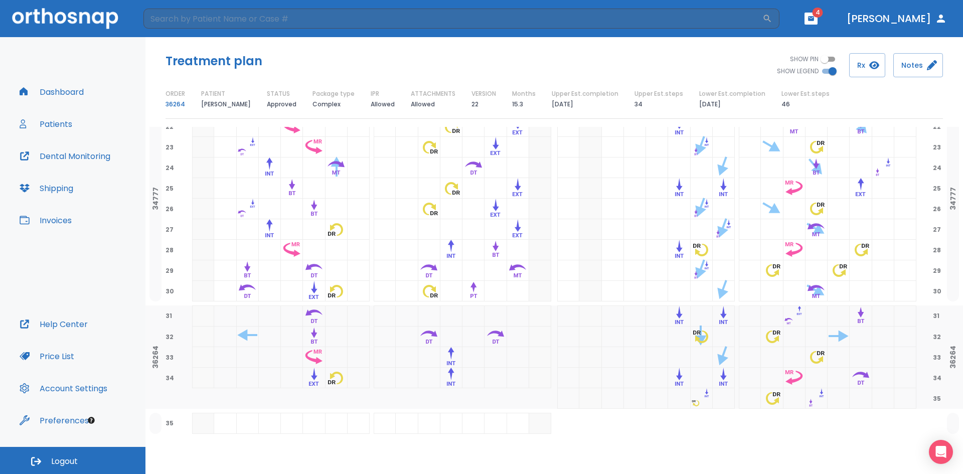
click at [815, 22] on icon "button" at bounding box center [811, 18] width 7 height 7
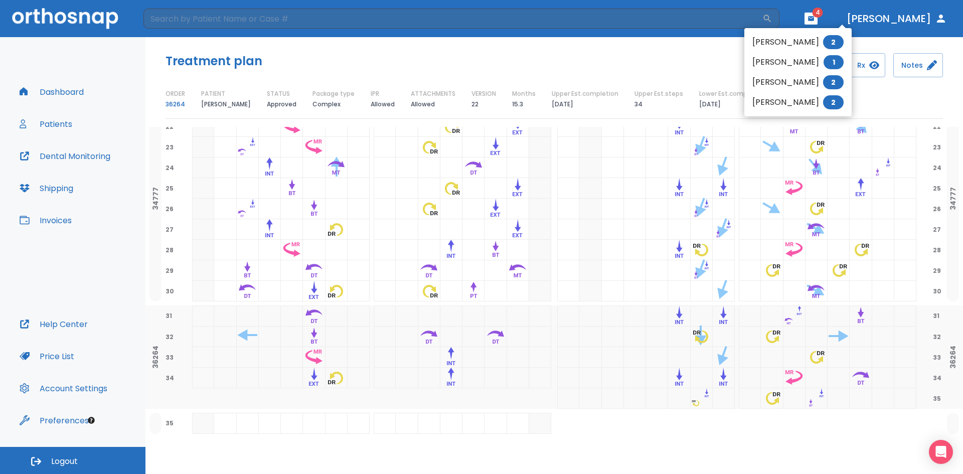
click at [838, 16] on div at bounding box center [481, 237] width 963 height 474
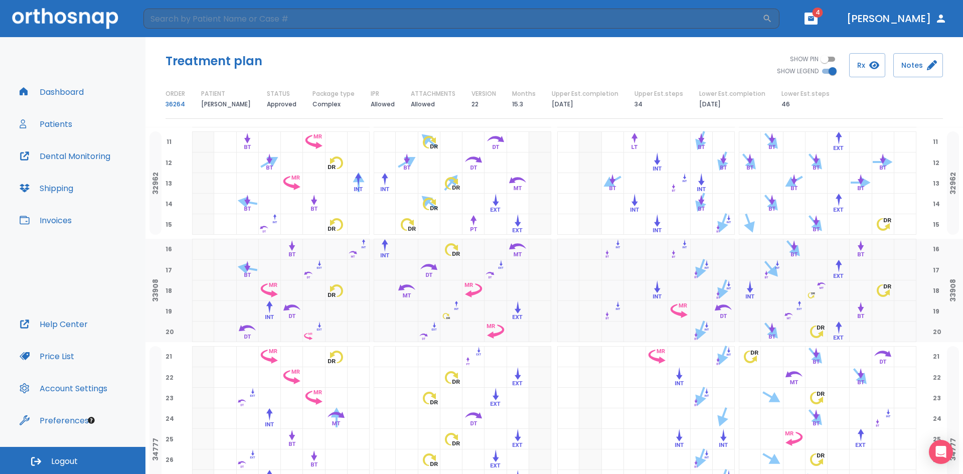
scroll to position [74, 0]
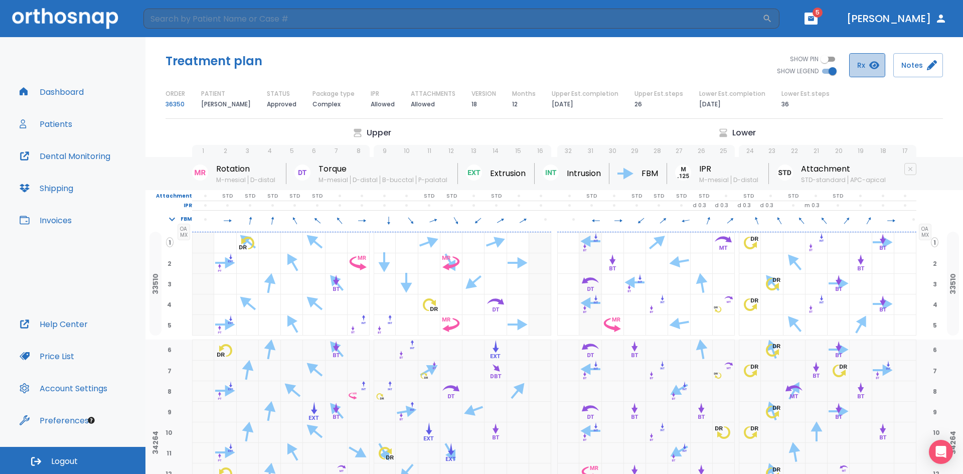
click at [867, 72] on button "Rx" at bounding box center [867, 65] width 36 height 24
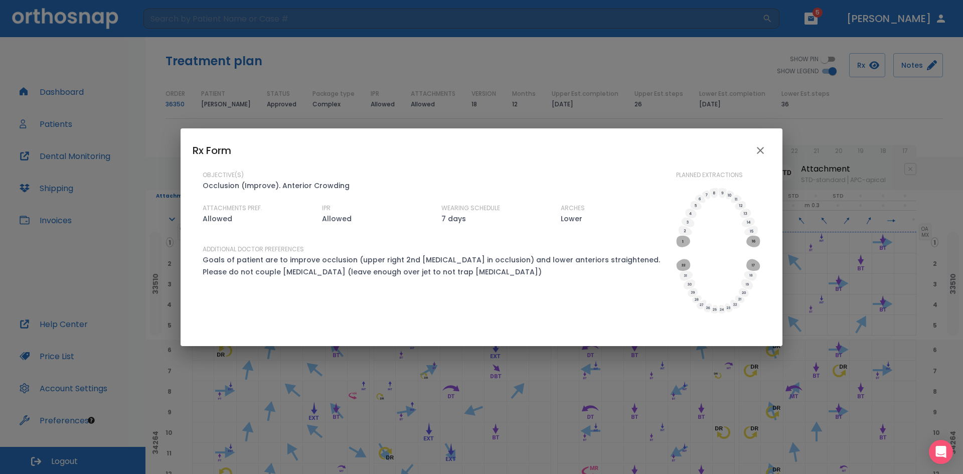
click at [761, 150] on icon "close" at bounding box center [761, 150] width 12 height 12
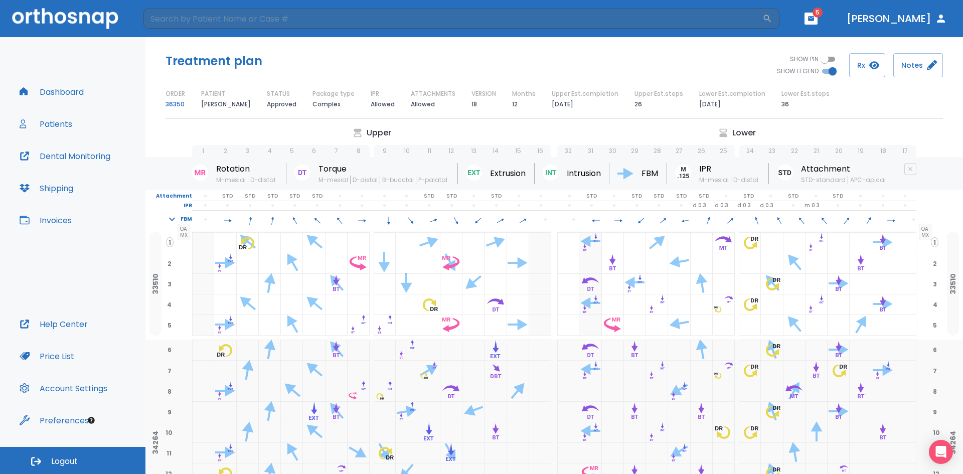
click at [814, 21] on icon "button" at bounding box center [811, 18] width 6 height 5
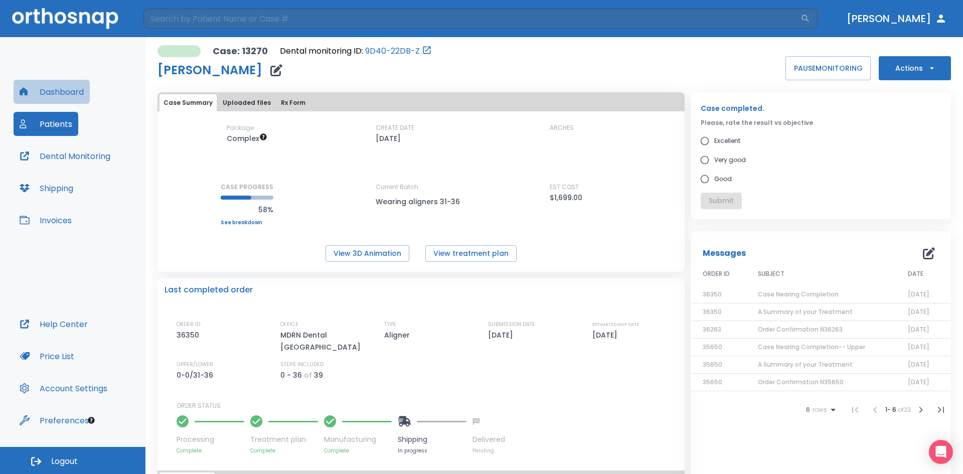
click at [75, 93] on button "Dashboard" at bounding box center [52, 92] width 76 height 24
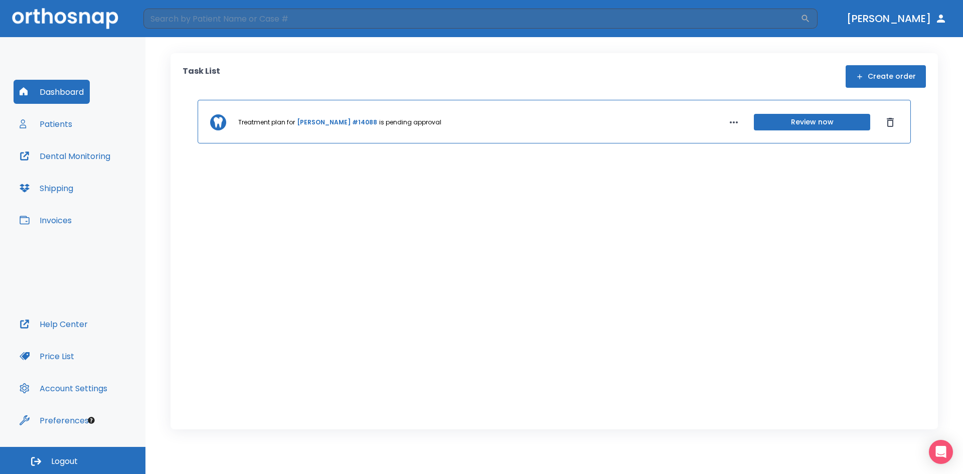
click at [61, 122] on button "Patients" at bounding box center [46, 124] width 65 height 24
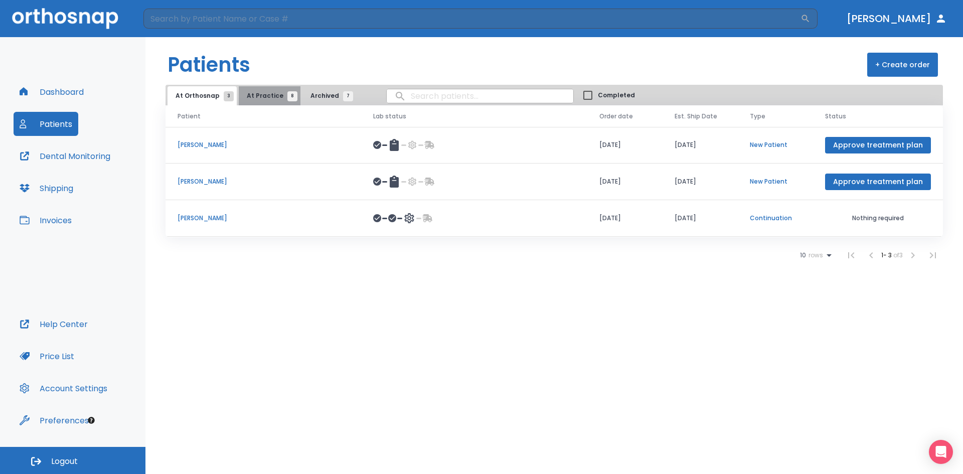
click at [270, 96] on span "At Practice 8" at bounding box center [270, 95] width 46 height 9
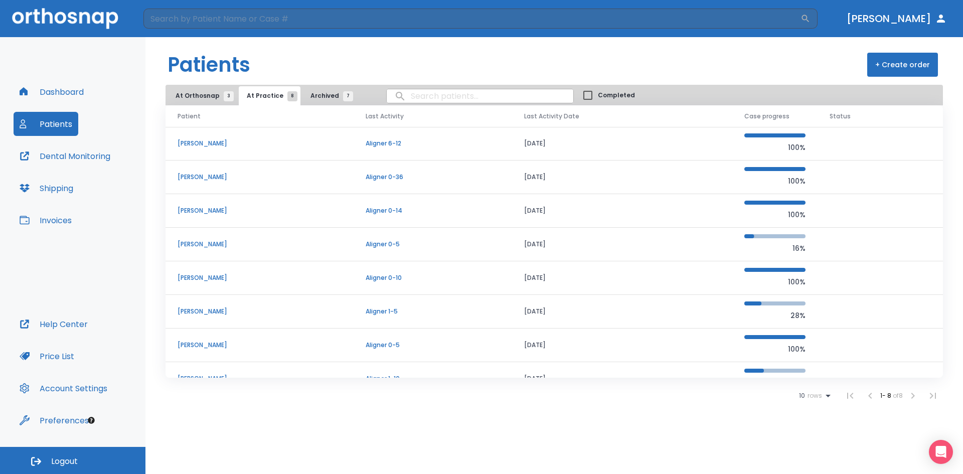
click at [307, 179] on p "[PERSON_NAME]" at bounding box center [260, 177] width 164 height 9
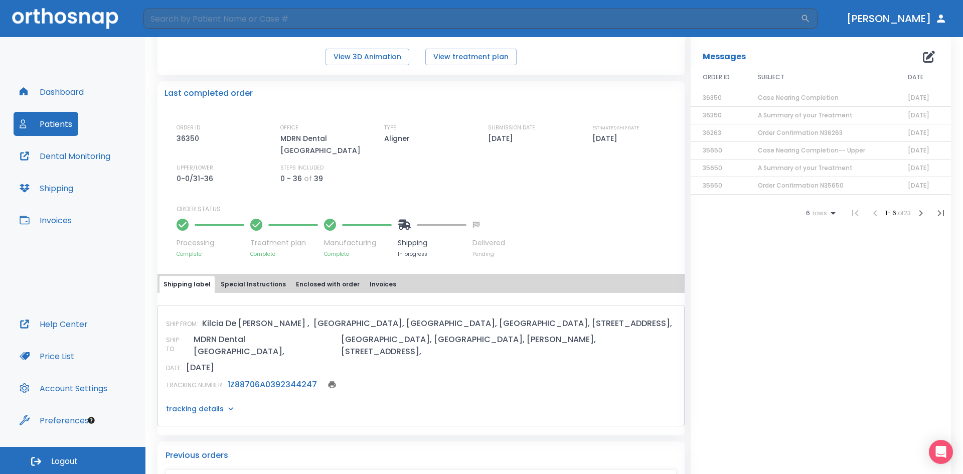
scroll to position [201, 0]
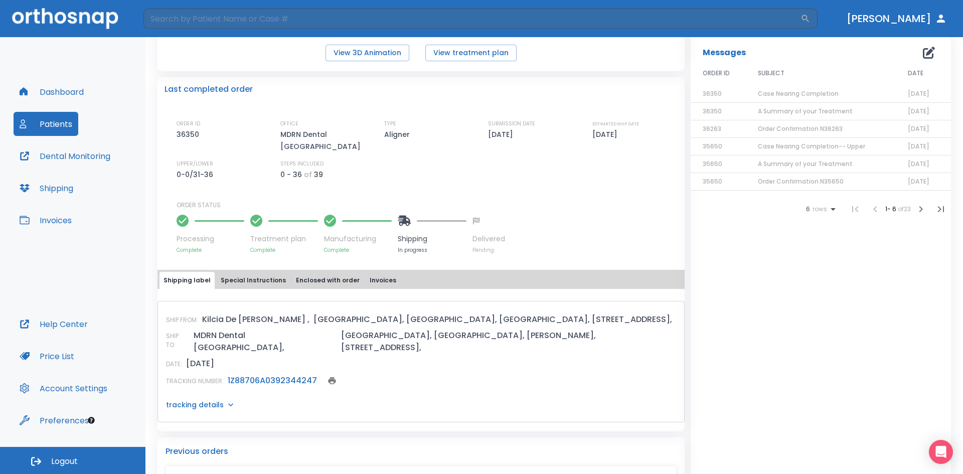
click at [296, 375] on link "1Z88706A0392344247" at bounding box center [272, 381] width 89 height 12
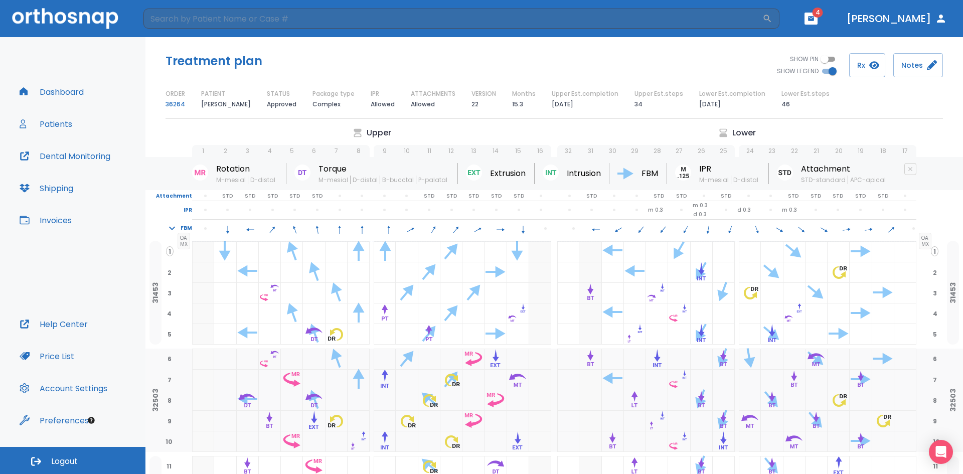
scroll to position [475, 0]
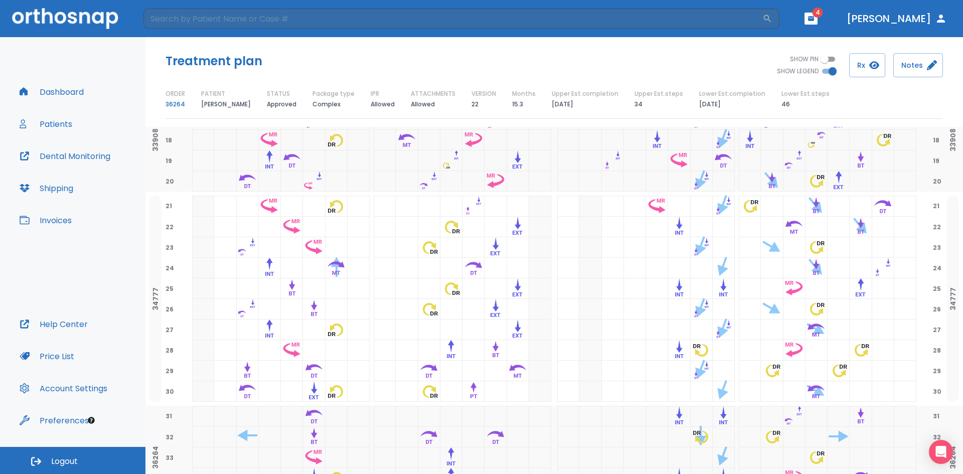
click at [815, 22] on icon "button" at bounding box center [811, 18] width 7 height 7
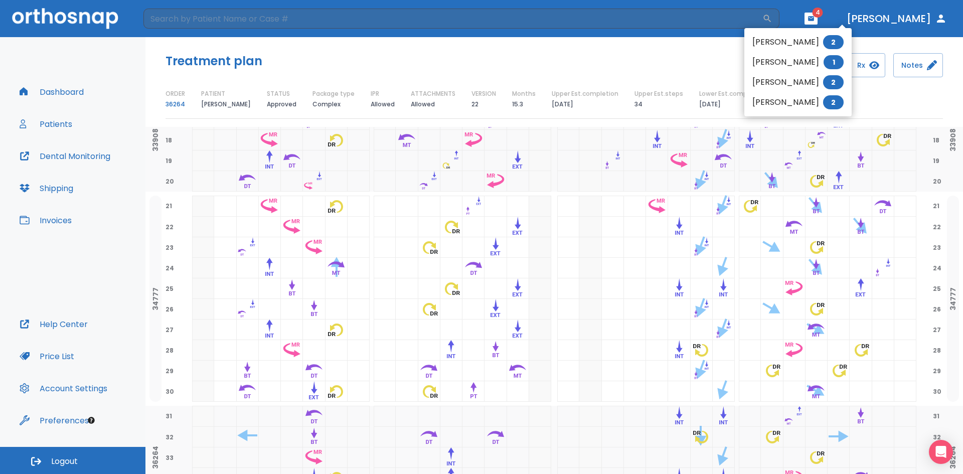
click at [840, 21] on div at bounding box center [481, 237] width 963 height 474
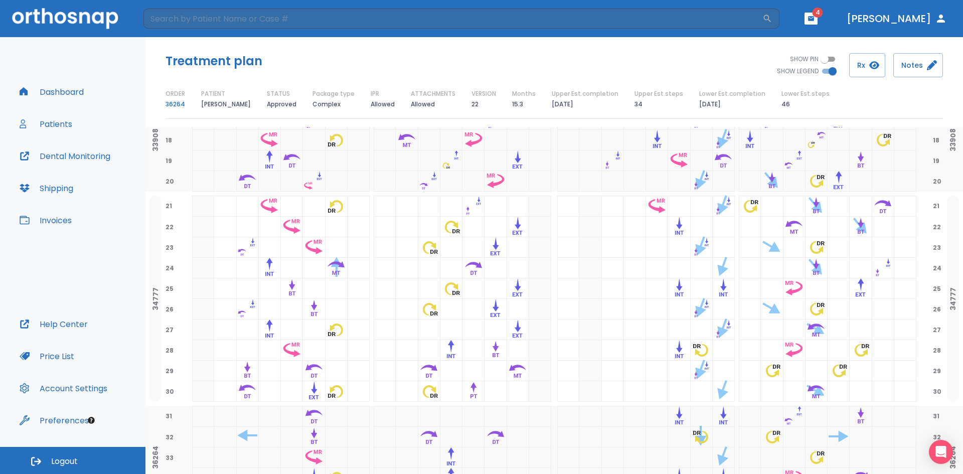
click at [818, 24] on button "button" at bounding box center [811, 19] width 13 height 12
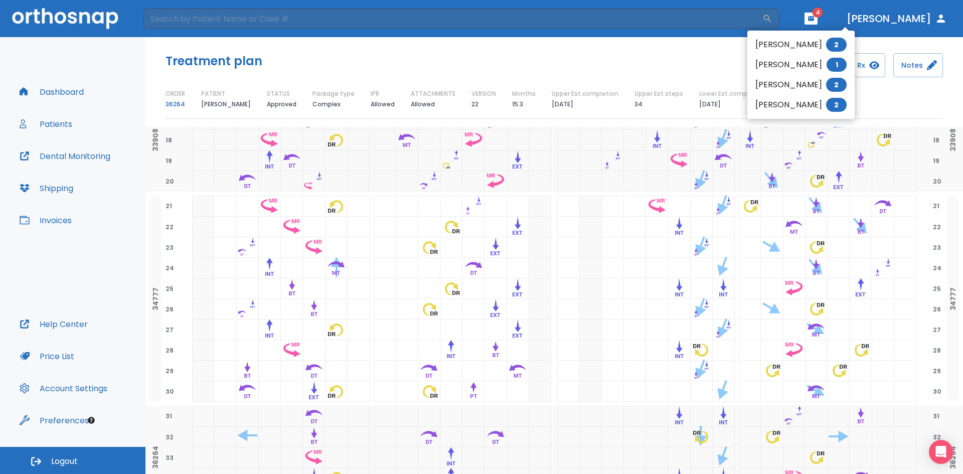
click at [840, 17] on div at bounding box center [481, 237] width 963 height 474
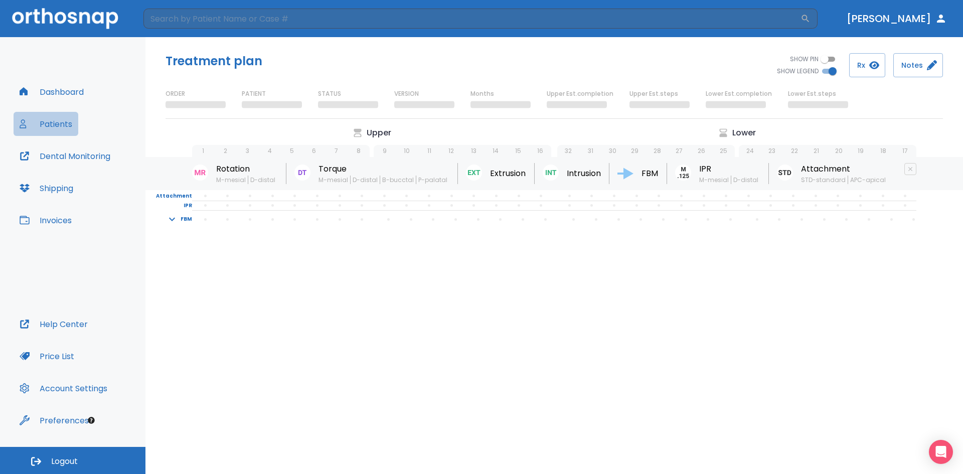
click at [59, 125] on button "Patients" at bounding box center [46, 124] width 65 height 24
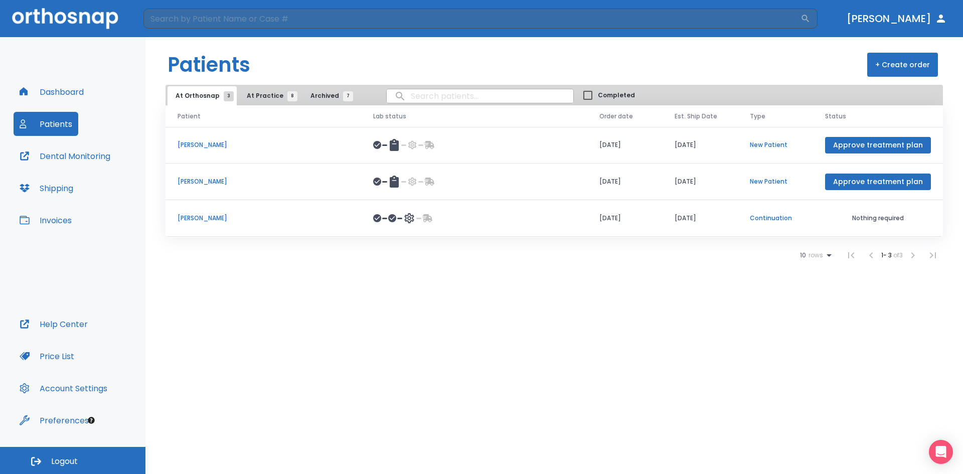
click at [262, 99] on span "At Practice 8" at bounding box center [270, 95] width 46 height 9
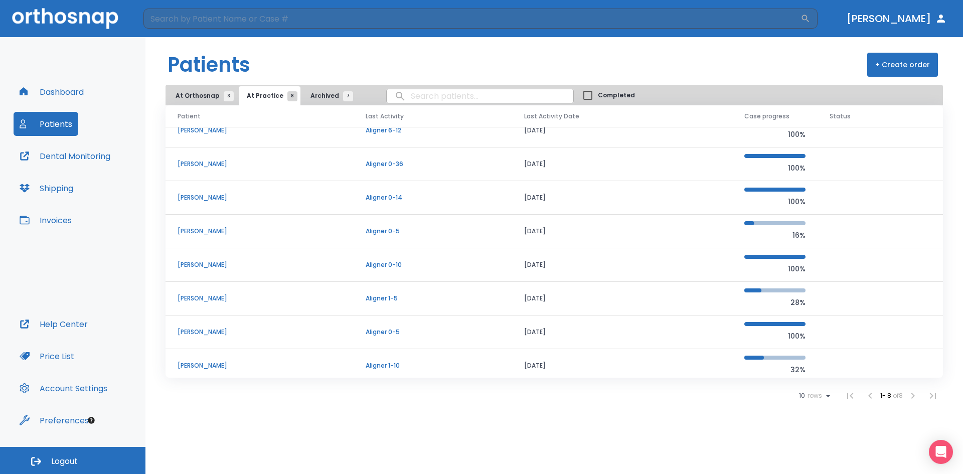
scroll to position [19, 0]
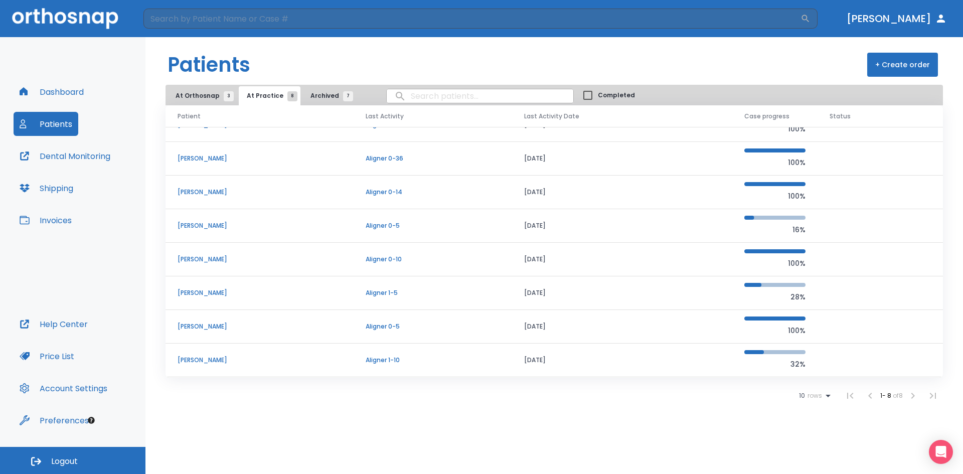
click at [309, 159] on p "[PERSON_NAME]" at bounding box center [260, 158] width 164 height 9
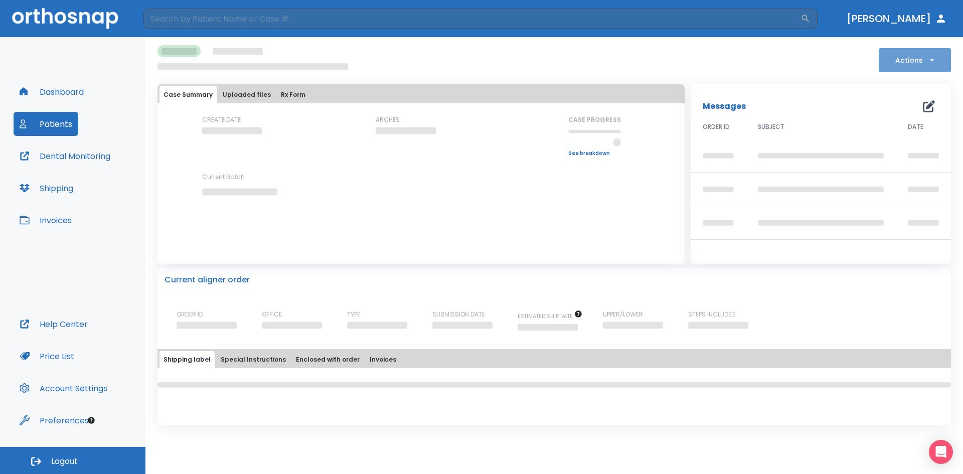
click at [932, 57] on icon "button" at bounding box center [932, 60] width 10 height 10
click at [802, 64] on div at bounding box center [481, 237] width 963 height 474
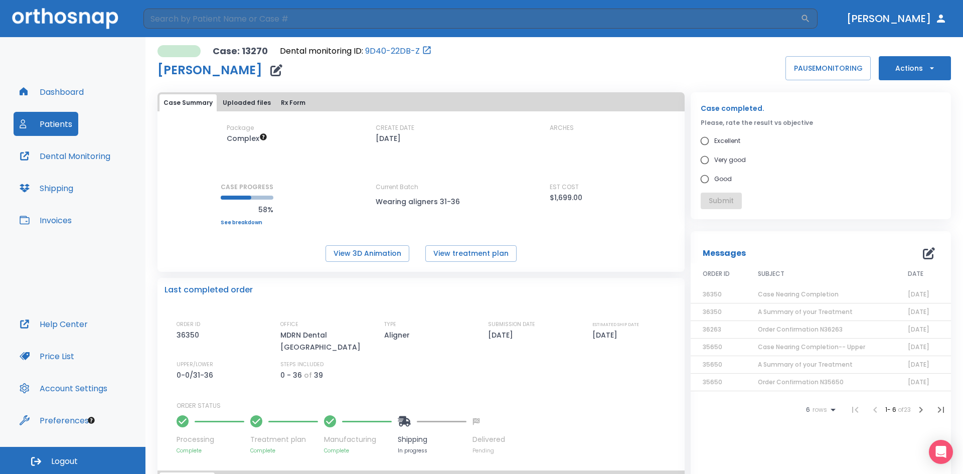
click at [911, 69] on button "Actions" at bounding box center [915, 68] width 72 height 24
click at [910, 142] on li "Order Next Aligners" at bounding box center [908, 146] width 73 height 25
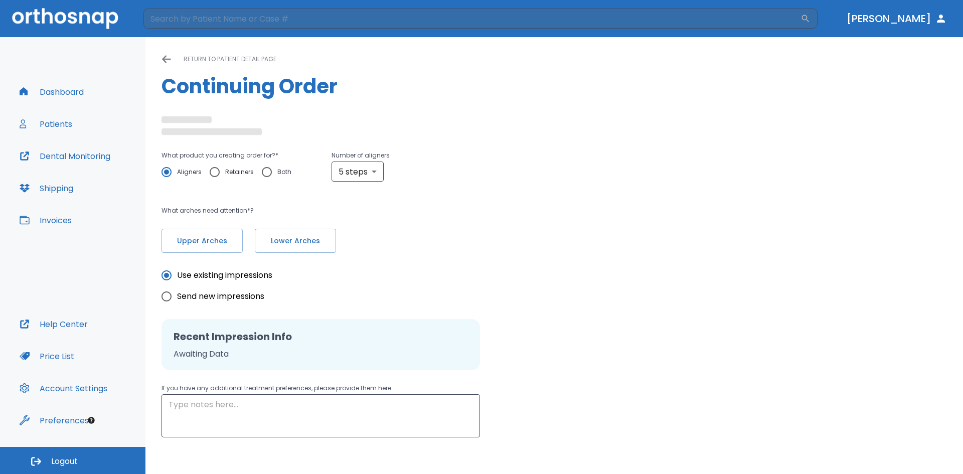
radio input "false"
radio input "true"
type textarea "No more than 0.3mm IPR. Minimize amount of attachments. 6-8 Month treatment hig…"
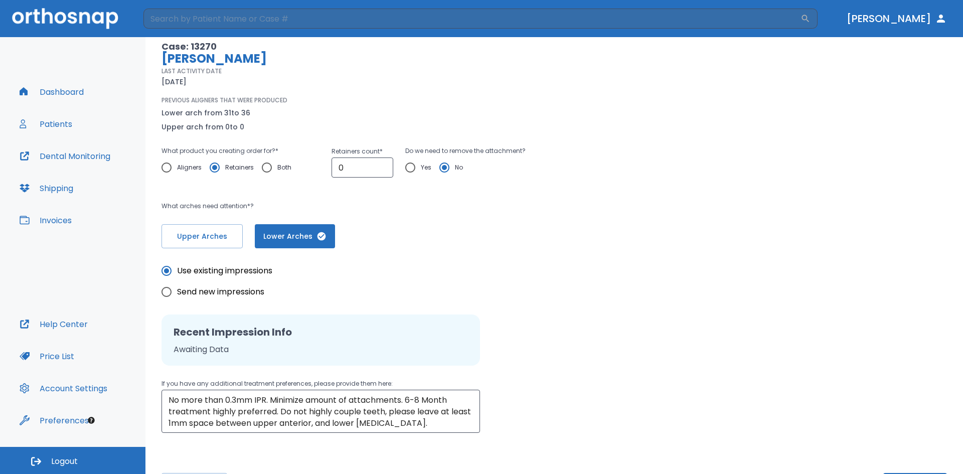
scroll to position [112, 0]
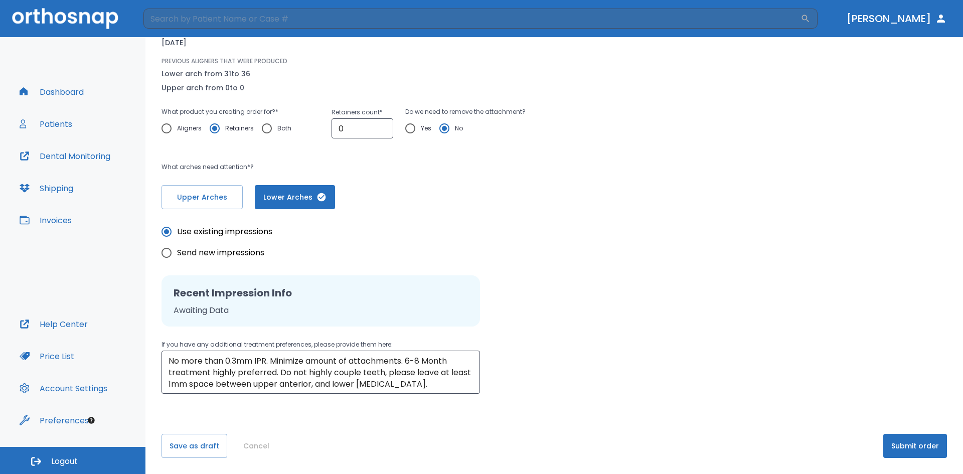
click at [225, 254] on span "Send new impressions" at bounding box center [220, 253] width 87 height 12
click at [177, 254] on input "Send new impressions" at bounding box center [166, 252] width 21 height 21
radio input "true"
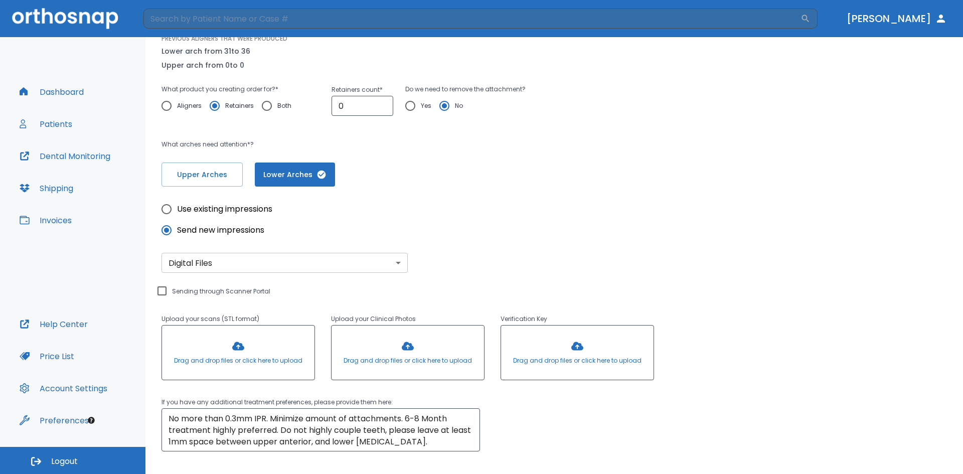
scroll to position [162, 0]
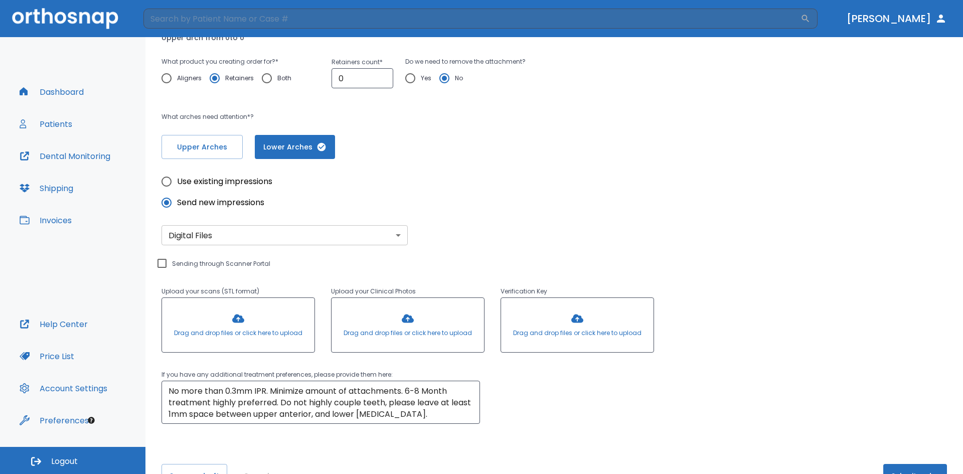
click at [225, 264] on div "Upload your scans (STL format) Drag and drop files or click here to upload Uplo…" at bounding box center [408, 300] width 493 height 111
click at [169, 264] on div "Upload your scans (STL format) Drag and drop files or click here to upload Uplo…" at bounding box center [408, 300] width 493 height 111
click at [165, 264] on input "Sending through Scanner Portal" at bounding box center [162, 263] width 12 height 12
checkbox input "true"
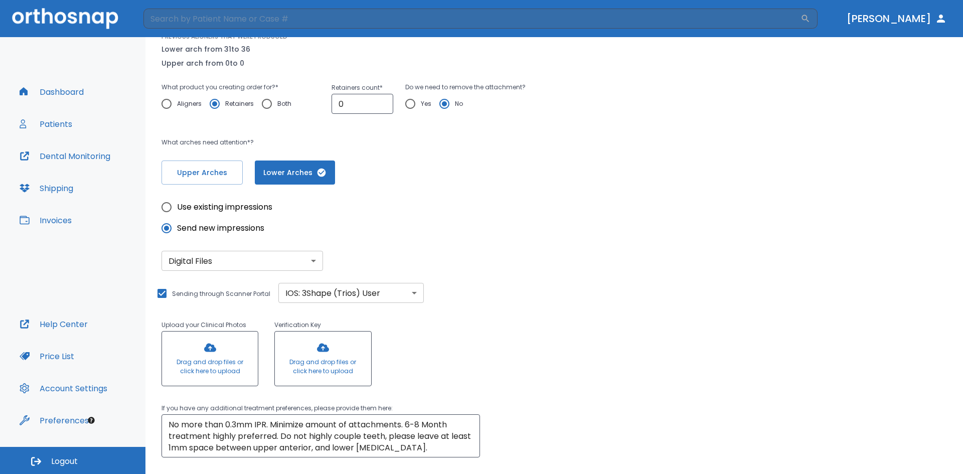
scroll to position [62, 0]
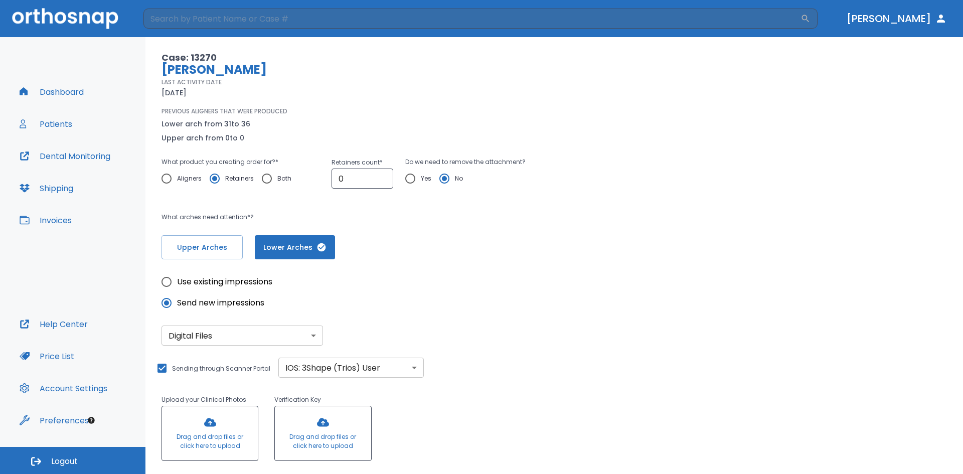
click at [274, 174] on input "Both" at bounding box center [266, 178] width 21 height 21
radio input "true"
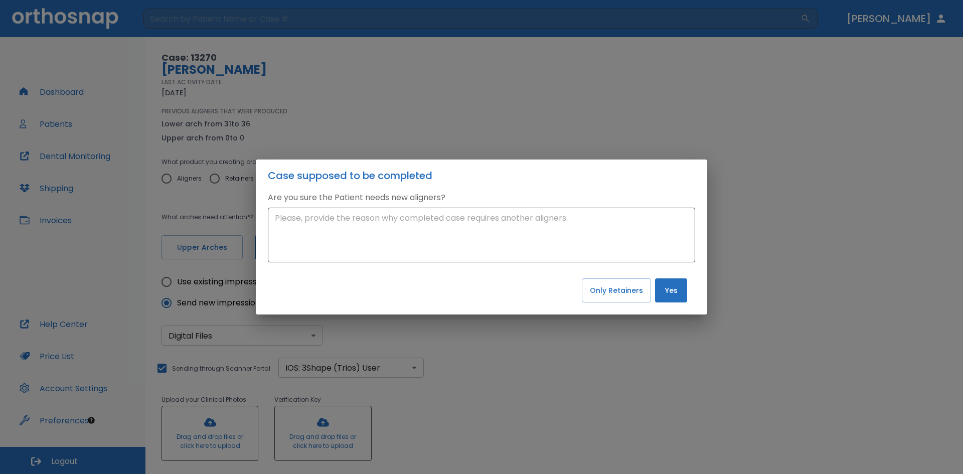
click at [761, 262] on div "Case supposed to be completed Are you sure the Patient needs new aligners? x ​ …" at bounding box center [481, 237] width 963 height 474
click at [626, 292] on button "Only Retainers" at bounding box center [616, 290] width 69 height 24
radio input "true"
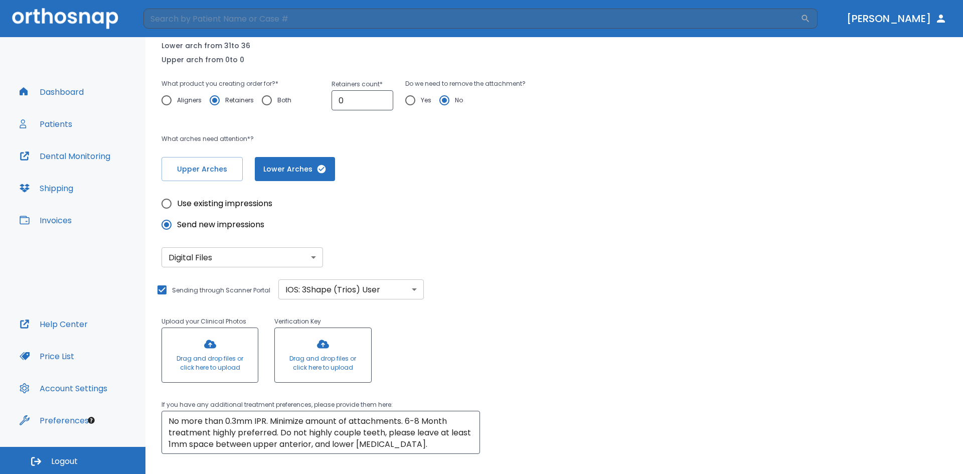
scroll to position [200, 0]
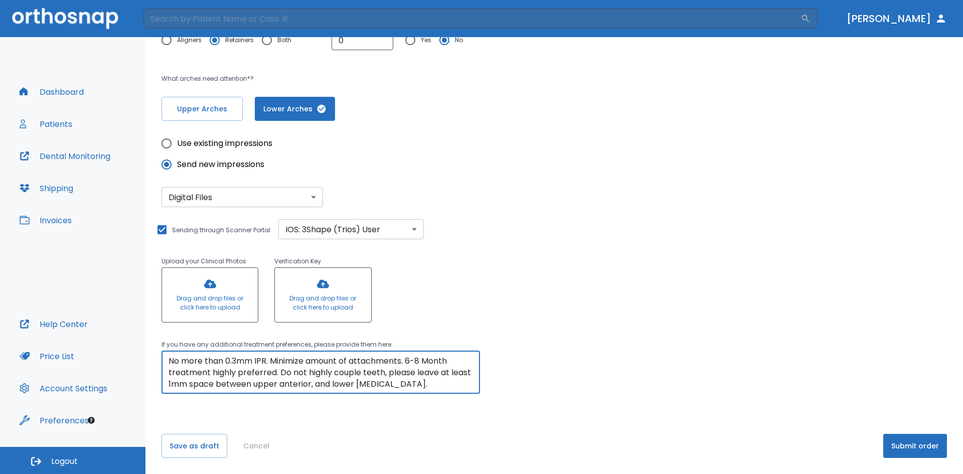
drag, startPoint x: 432, startPoint y: 383, endPoint x: 173, endPoint y: 349, distance: 261.1
click at [173, 350] on div "If you have any additional treatment preferences, please provide them here: No …" at bounding box center [323, 366] width 323 height 55
click at [487, 309] on div "Use existing impressions Send new impressions Digital Files digital ​ Sending t…" at bounding box center [555, 257] width 786 height 273
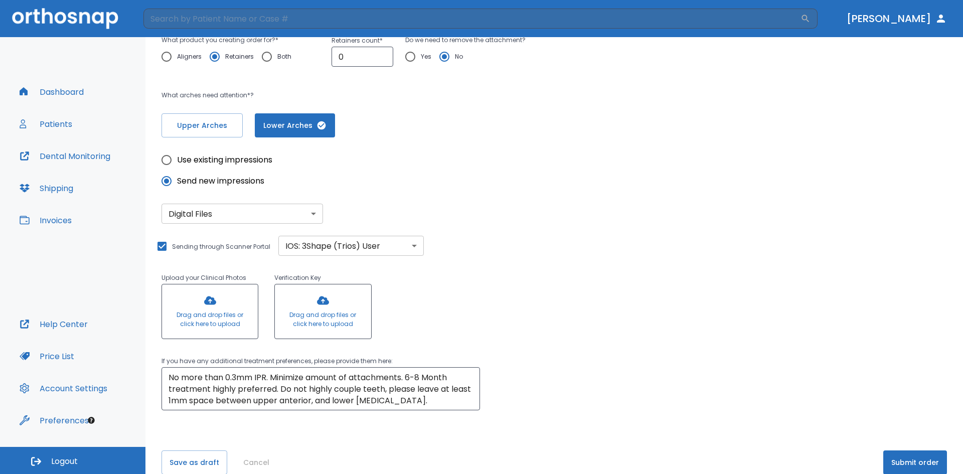
scroll to position [0, 0]
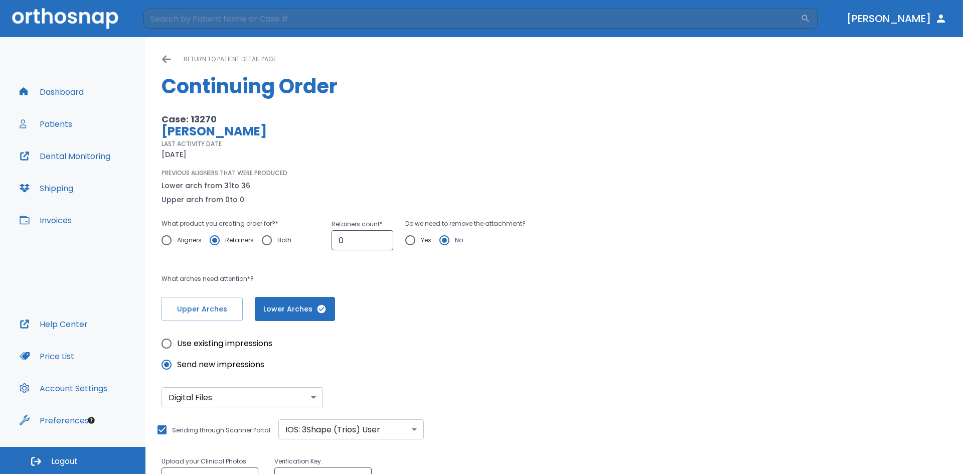
click at [165, 60] on icon at bounding box center [167, 59] width 10 height 10
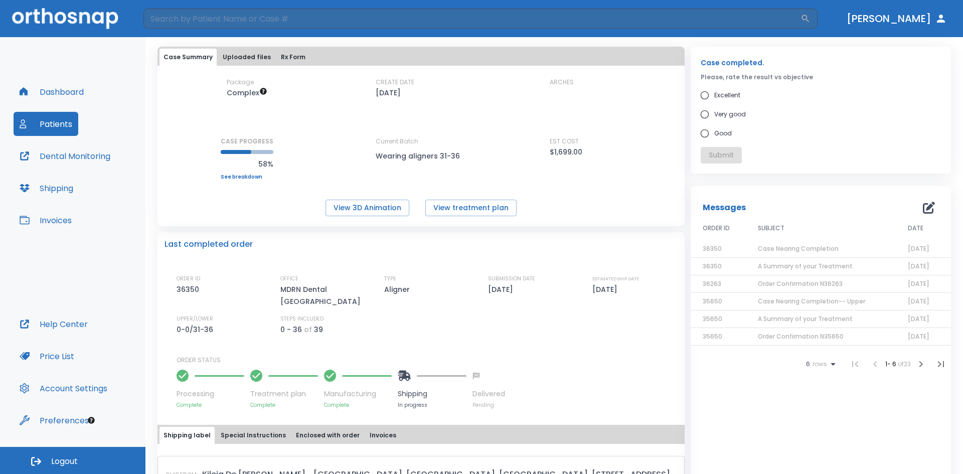
scroll to position [251, 0]
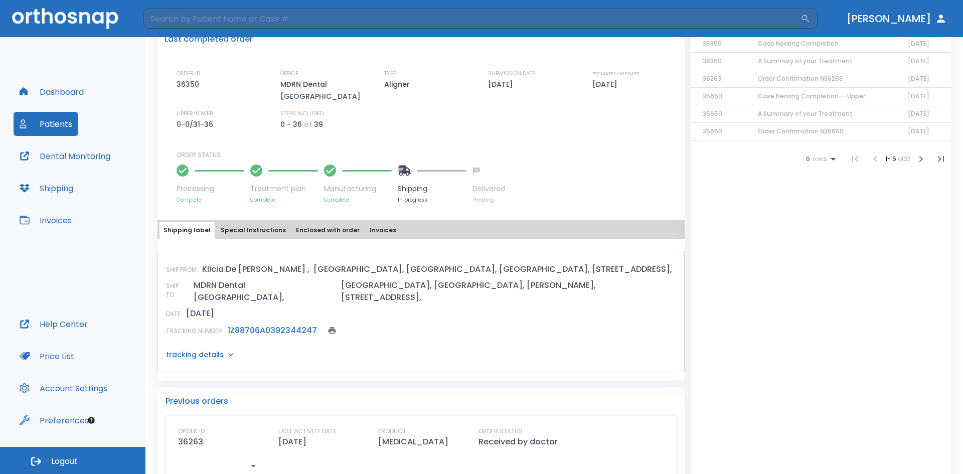
click at [297, 325] on link "1Z88706A0392344247" at bounding box center [272, 331] width 89 height 12
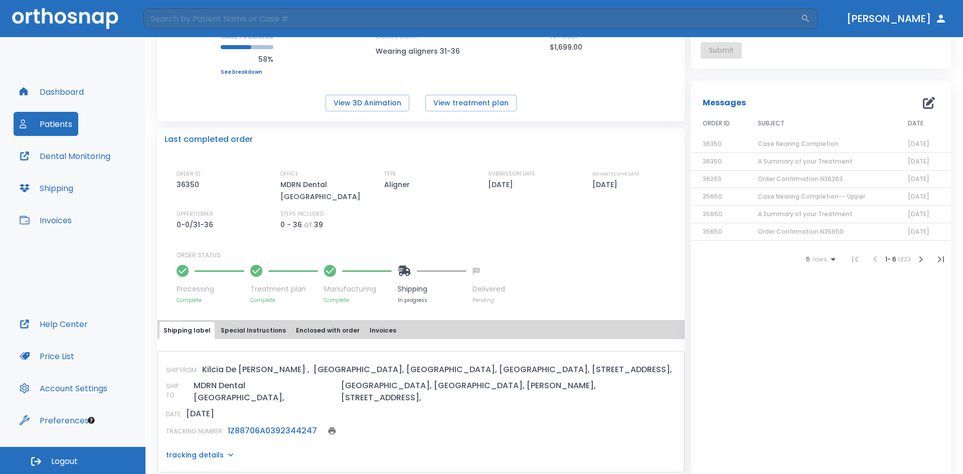
scroll to position [0, 0]
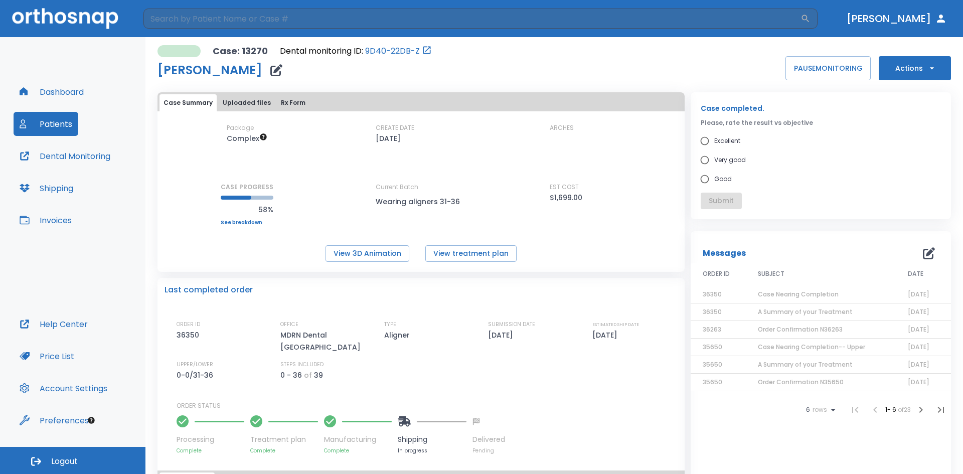
click at [262, 211] on p "58%" at bounding box center [247, 210] width 53 height 12
click at [245, 222] on link "See breakdown" at bounding box center [247, 223] width 53 height 6
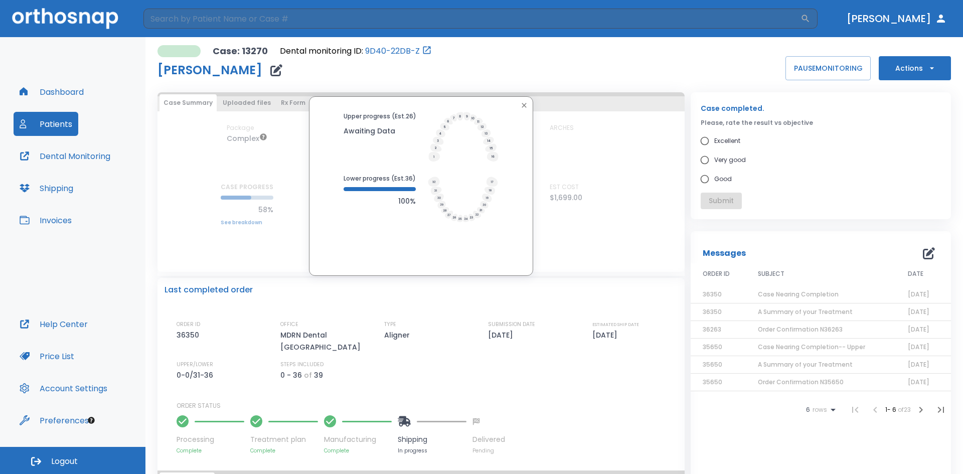
click at [405, 207] on p "100%" at bounding box center [380, 201] width 72 height 12
click at [394, 127] on p "Awaiting Data" at bounding box center [380, 131] width 73 height 12
click at [518, 109] on button "button" at bounding box center [524, 105] width 13 height 13
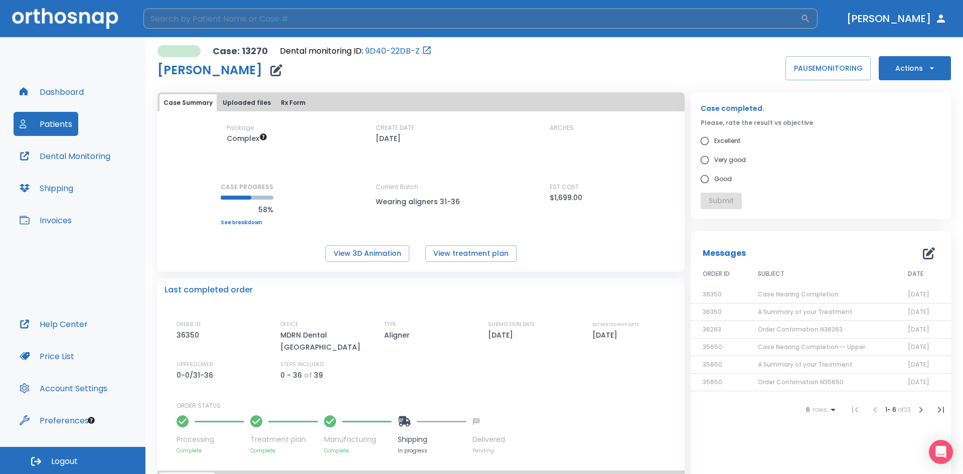
drag, startPoint x: 539, startPoint y: 74, endPoint x: 533, endPoint y: 20, distance: 55.1
click at [539, 74] on div "Case: 13270 Dental monitoring ID: 9D40-22DB-Z [PERSON_NAME] PAUSE MONITORING Ac…" at bounding box center [555, 62] width 794 height 35
click at [58, 90] on button "Dashboard" at bounding box center [52, 92] width 76 height 24
